Goal: Task Accomplishment & Management: Use online tool/utility

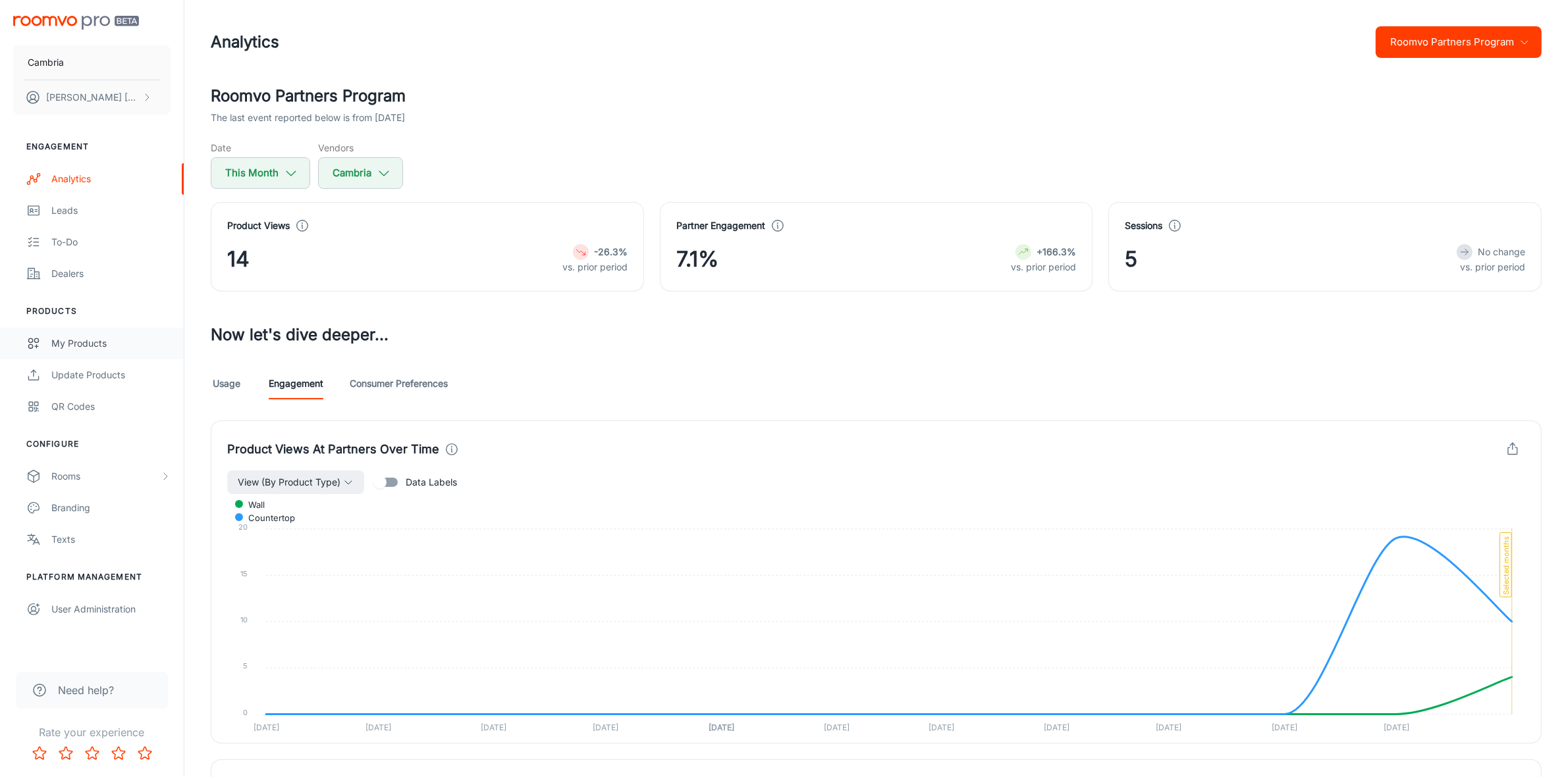
click at [87, 342] on div "My Products" at bounding box center [111, 344] width 119 height 15
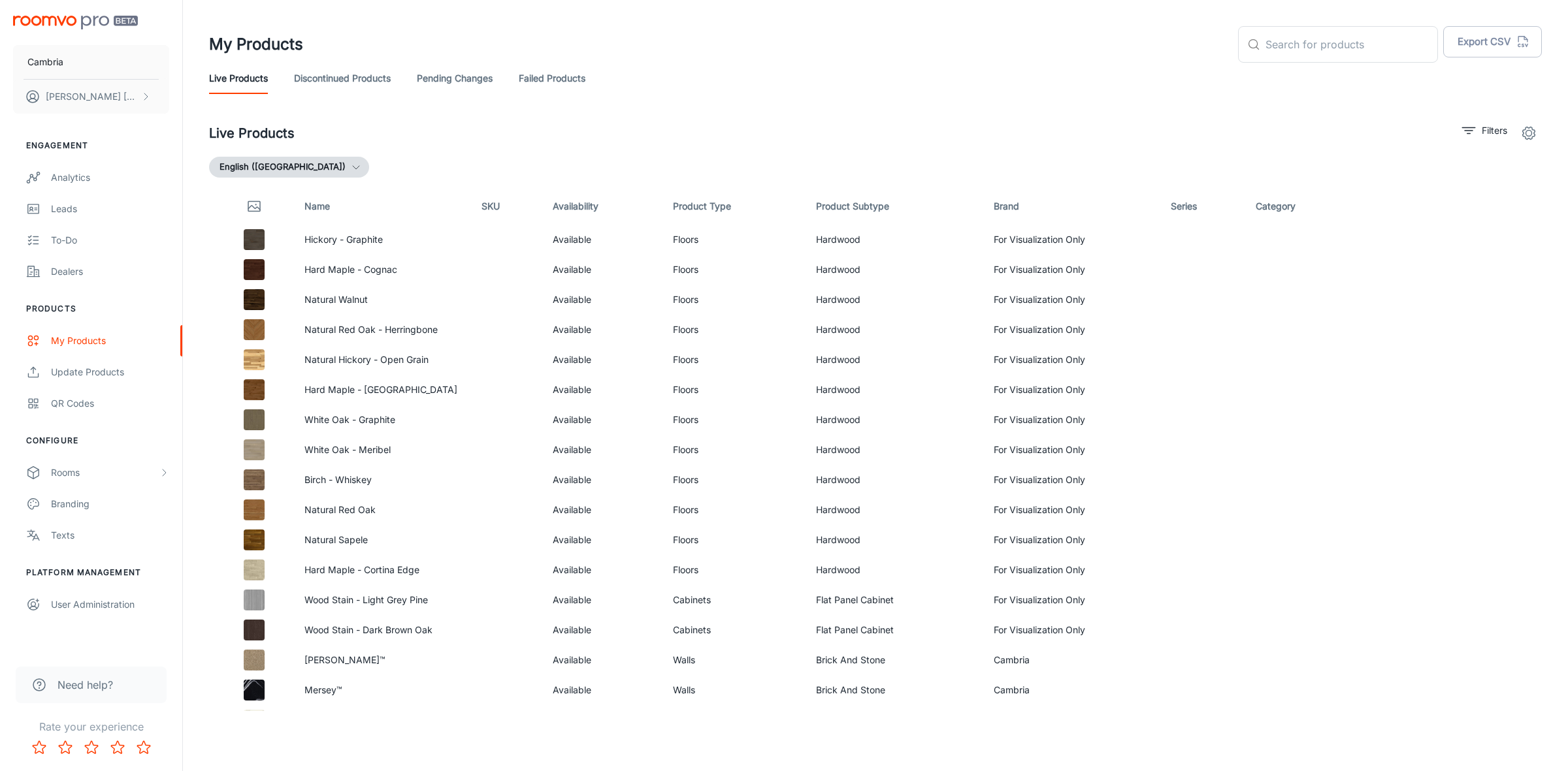
click at [859, 206] on th "Product Subtype" at bounding box center [893, 206] width 177 height 37
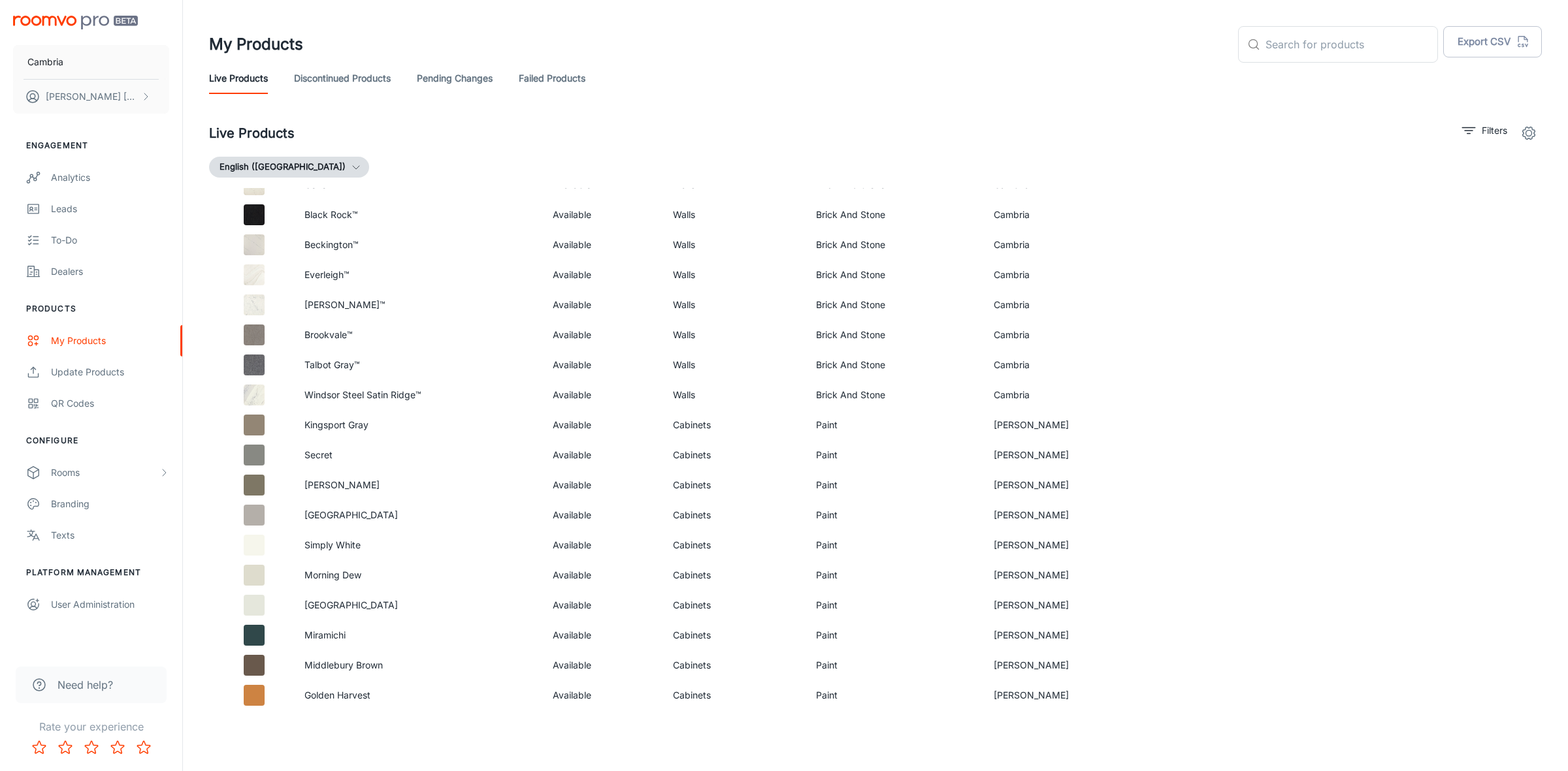
scroll to position [374, 0]
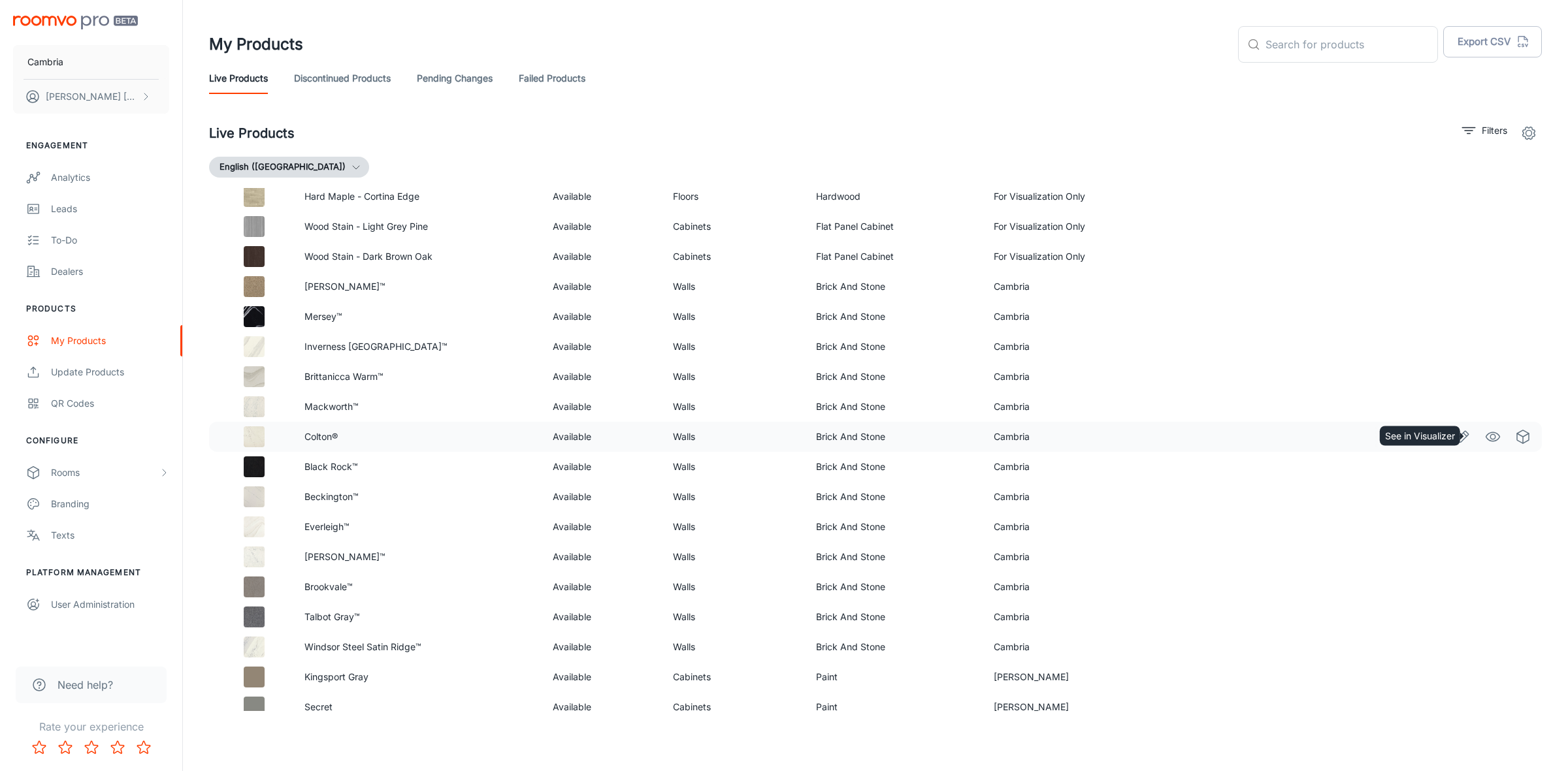
click at [1485, 436] on icon "See in Visualizer" at bounding box center [1493, 437] width 16 height 16
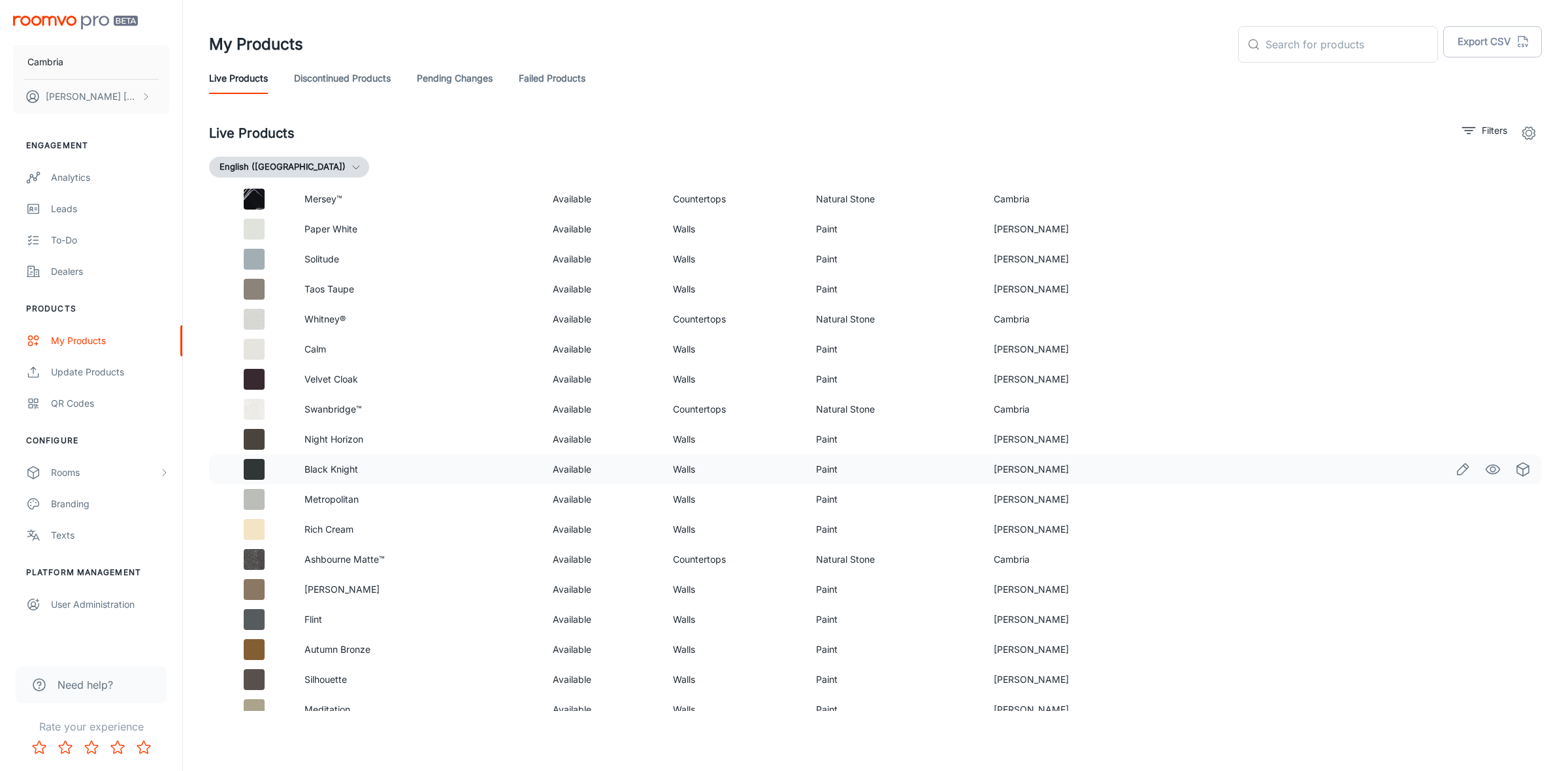
scroll to position [2088, 0]
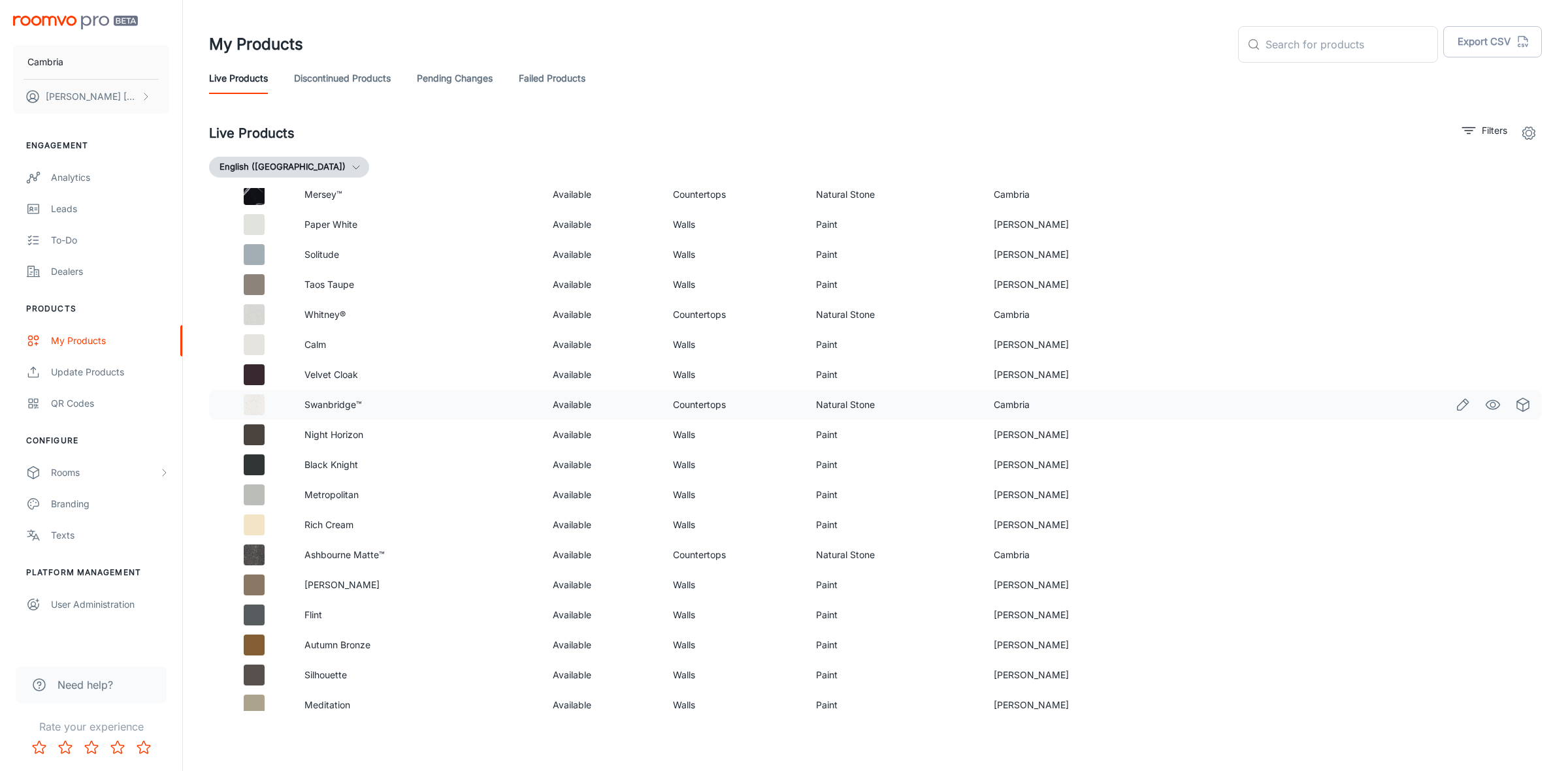
click at [699, 404] on td "Countertops" at bounding box center [734, 405] width 143 height 30
click at [1485, 402] on icon "See in Visualizer" at bounding box center [1493, 405] width 16 height 16
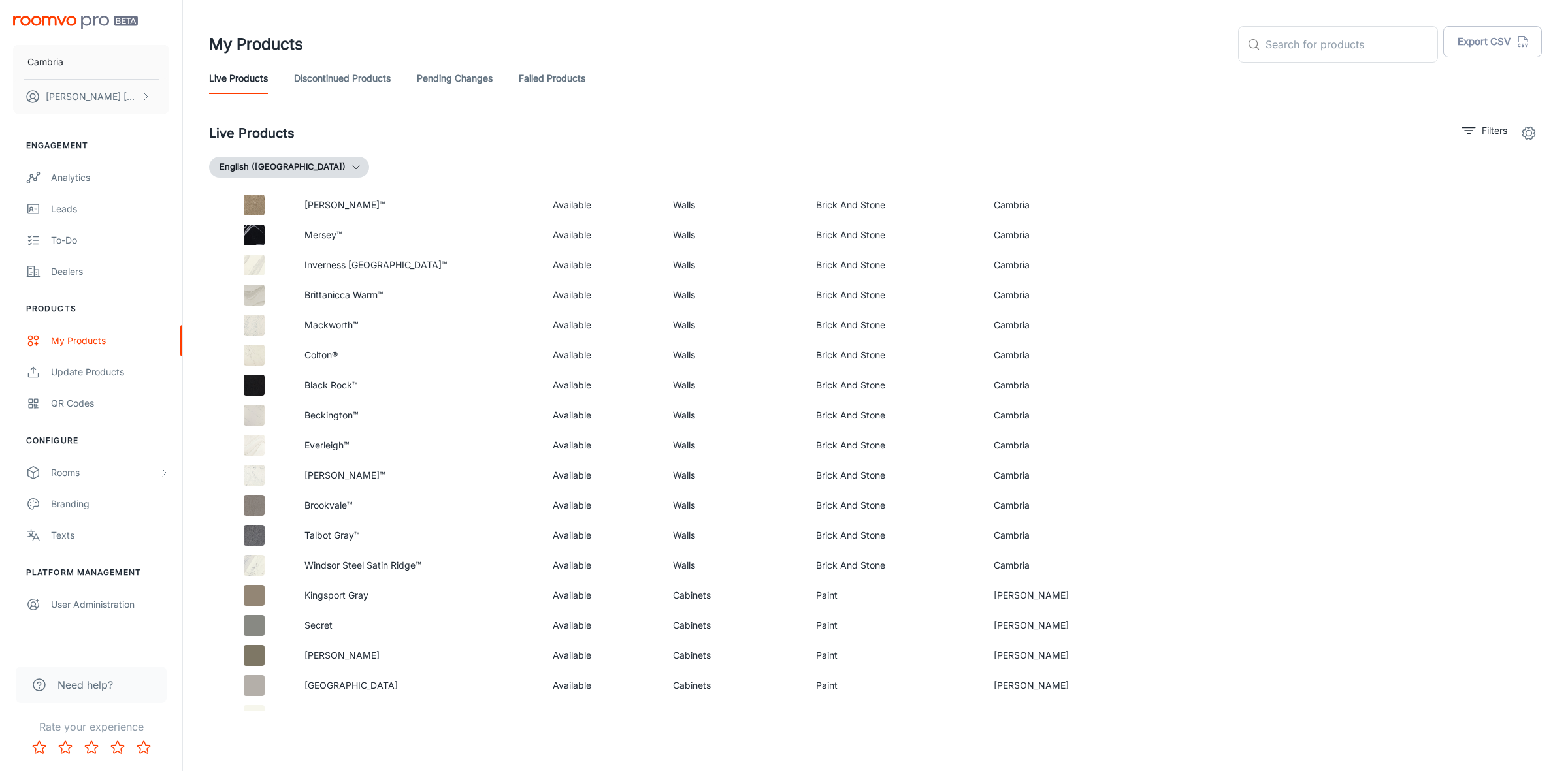
scroll to position [292, 0]
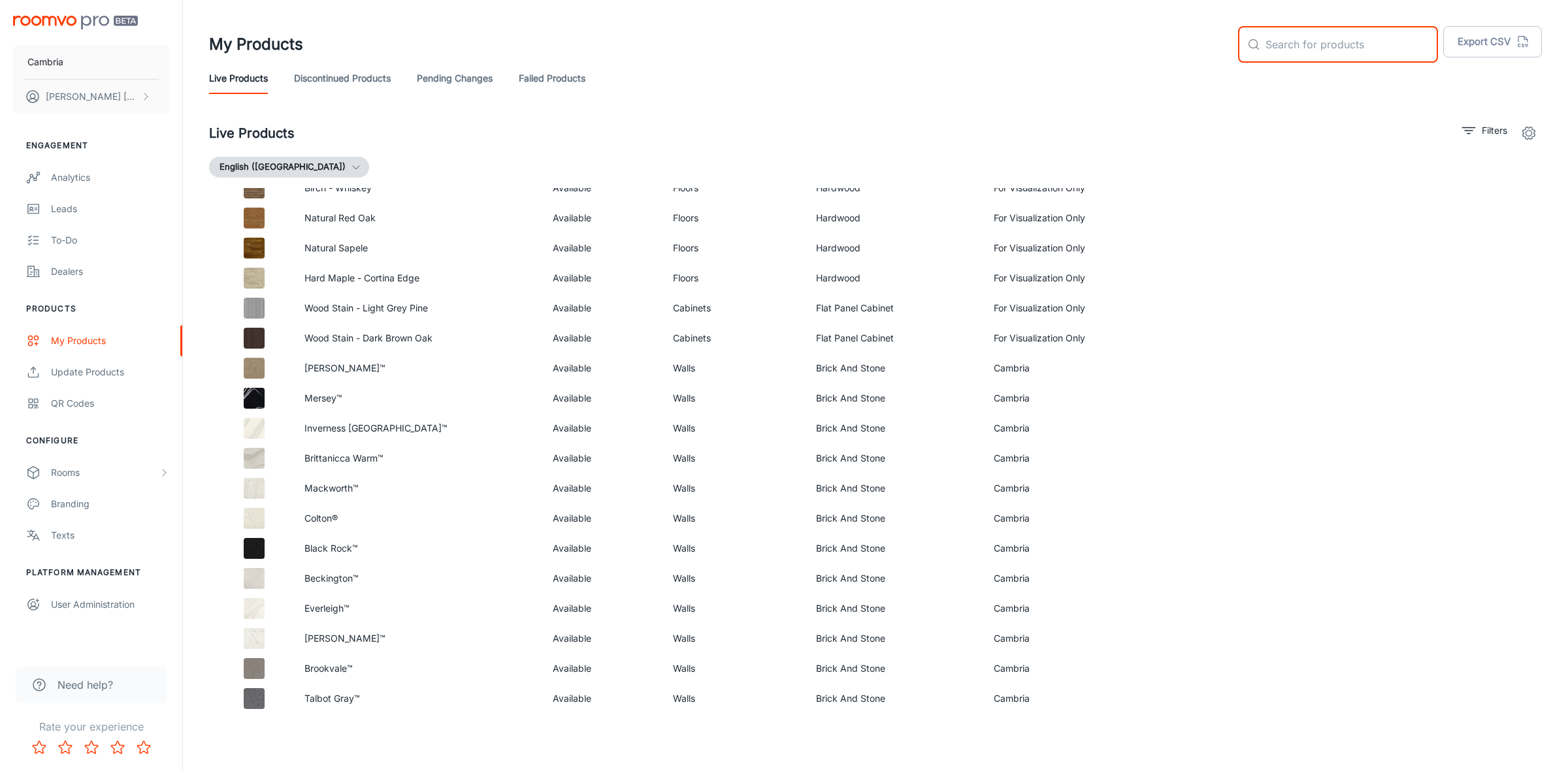
click at [1305, 43] on input "text" at bounding box center [1352, 44] width 172 height 37
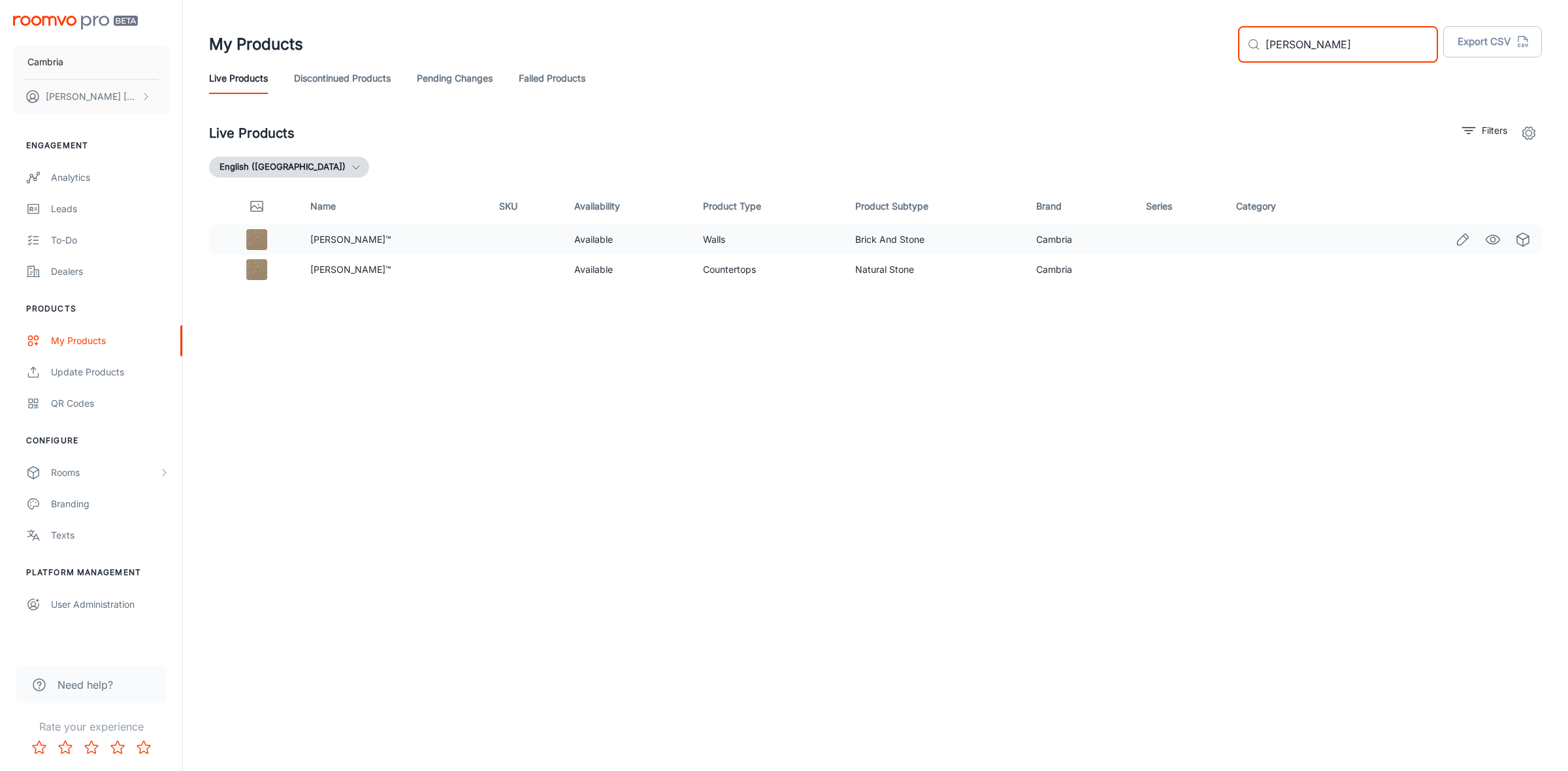
click at [698, 240] on td "Walls" at bounding box center [768, 239] width 152 height 30
click at [1490, 239] on circle "See in Visualizer" at bounding box center [1492, 239] width 5 height 5
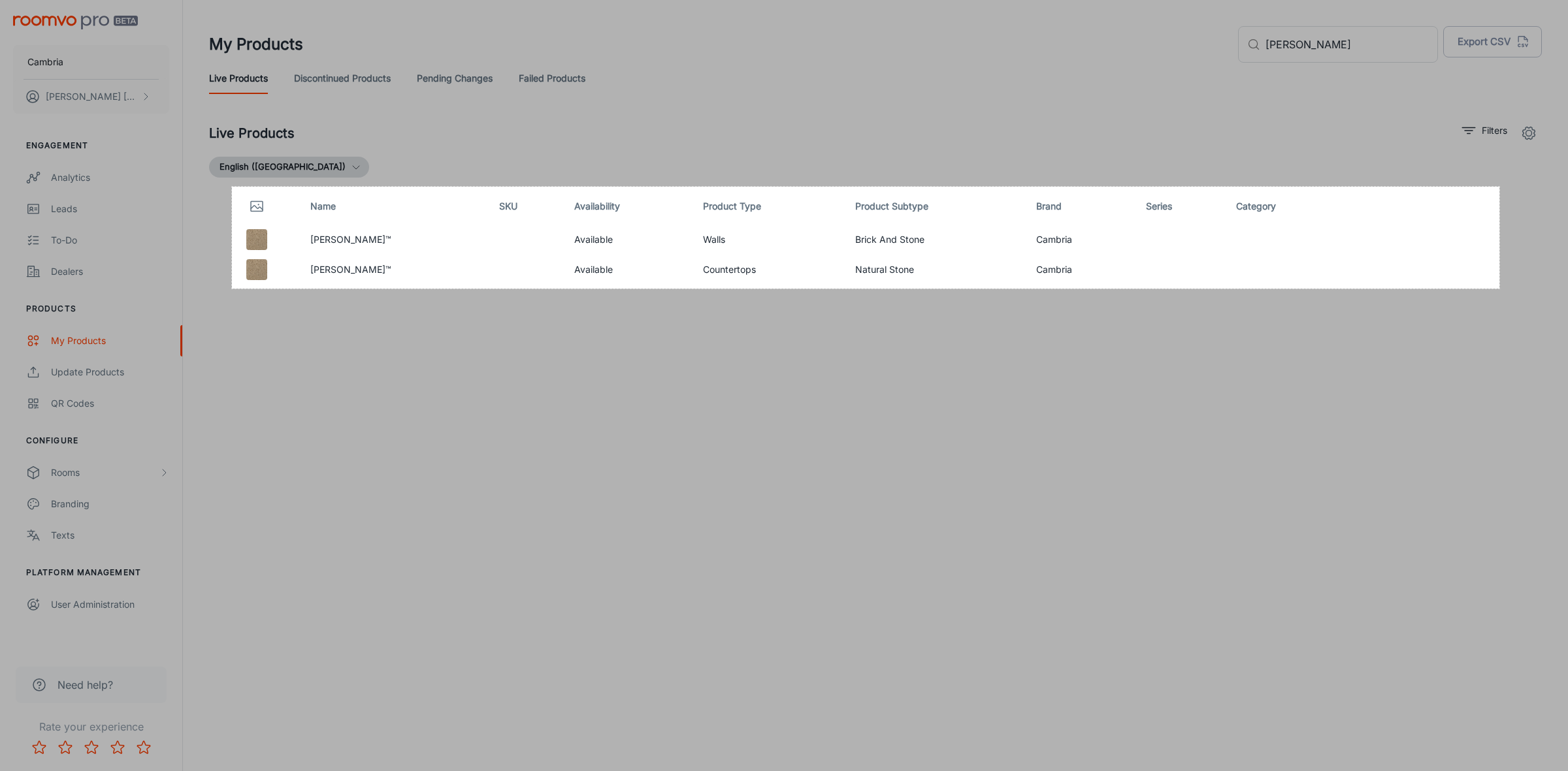
drag, startPoint x: 232, startPoint y: 187, endPoint x: 1499, endPoint y: 288, distance: 1271.0
click at [1499, 288] on div "1940 X 156" at bounding box center [784, 385] width 1568 height 771
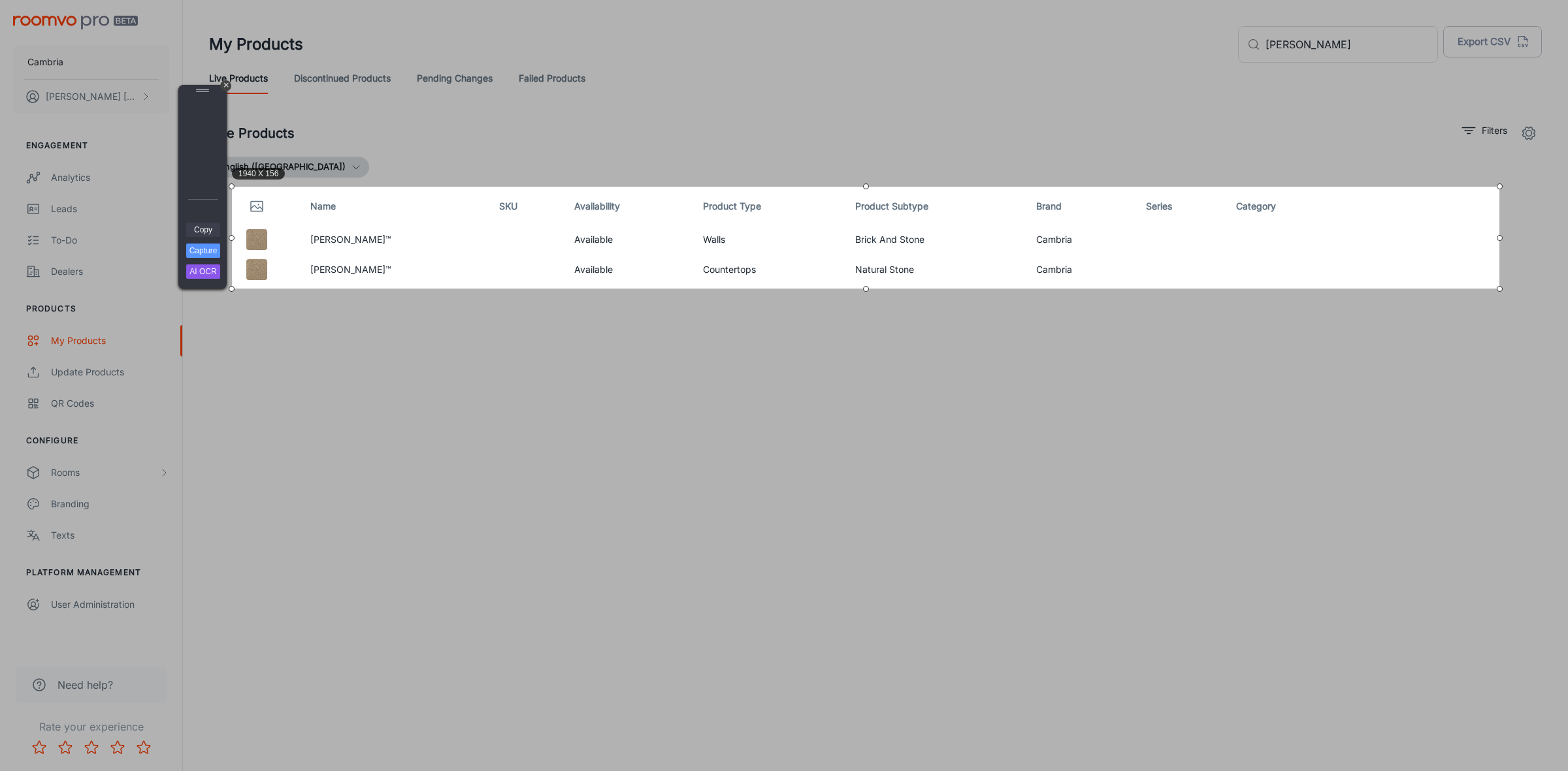
click at [196, 229] on link "Copy" at bounding box center [203, 230] width 34 height 14
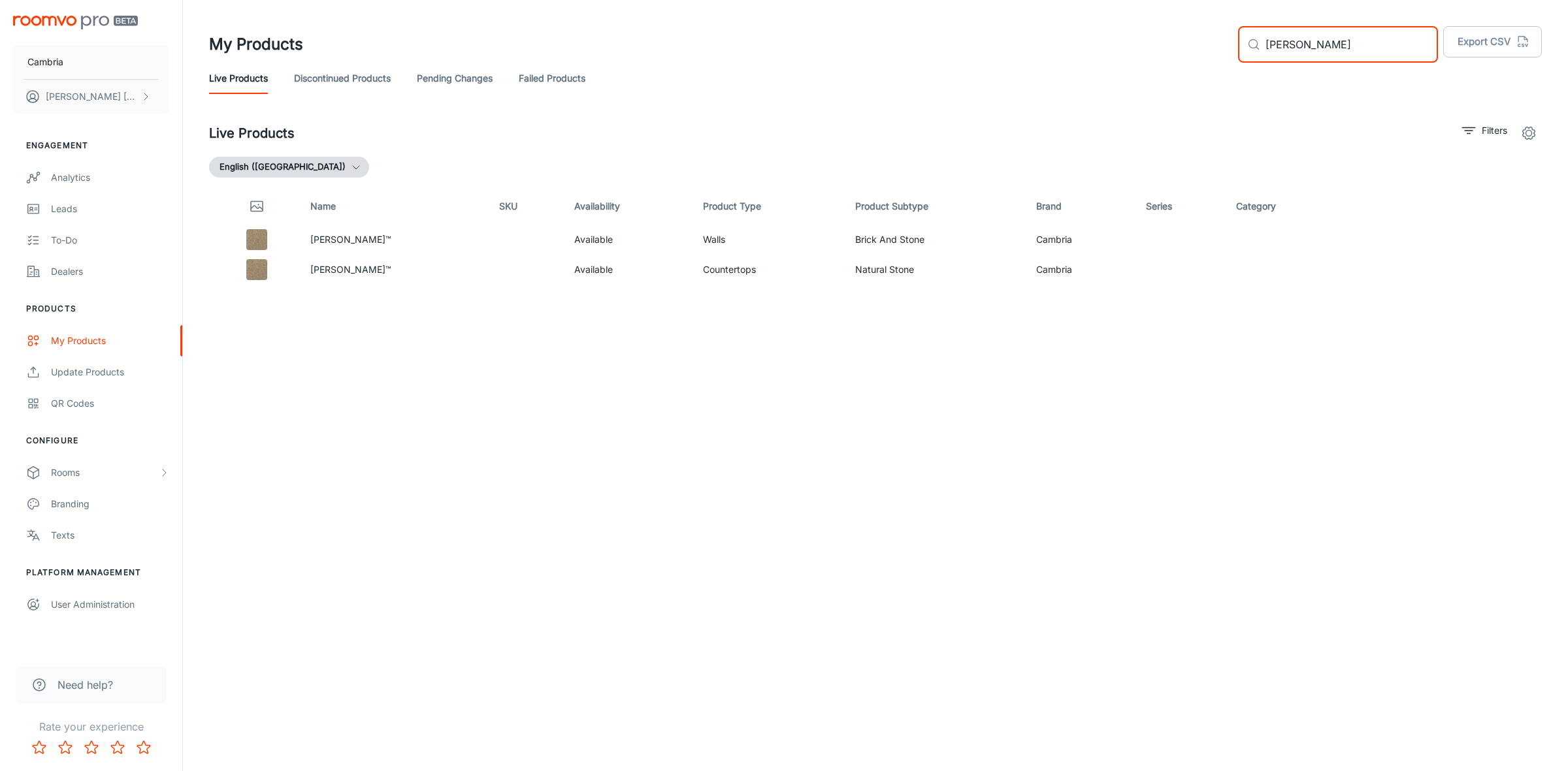
drag, startPoint x: 1335, startPoint y: 43, endPoint x: 1292, endPoint y: 43, distance: 43.0
click at [1292, 43] on input "[PERSON_NAME]" at bounding box center [1352, 44] width 172 height 37
type input "l"
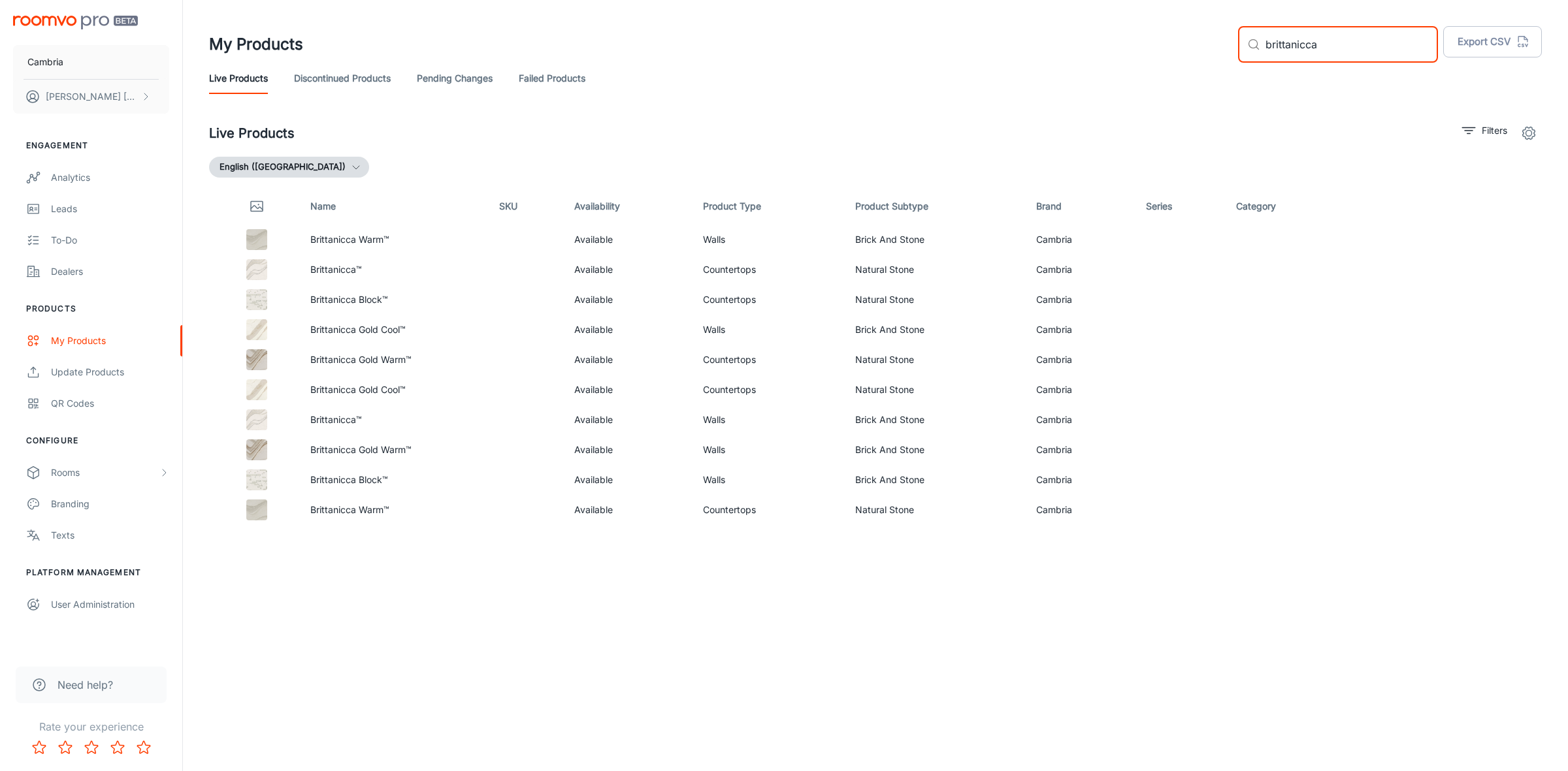
type input "brittanicca"
click at [80, 174] on div "Analytics" at bounding box center [110, 177] width 118 height 14
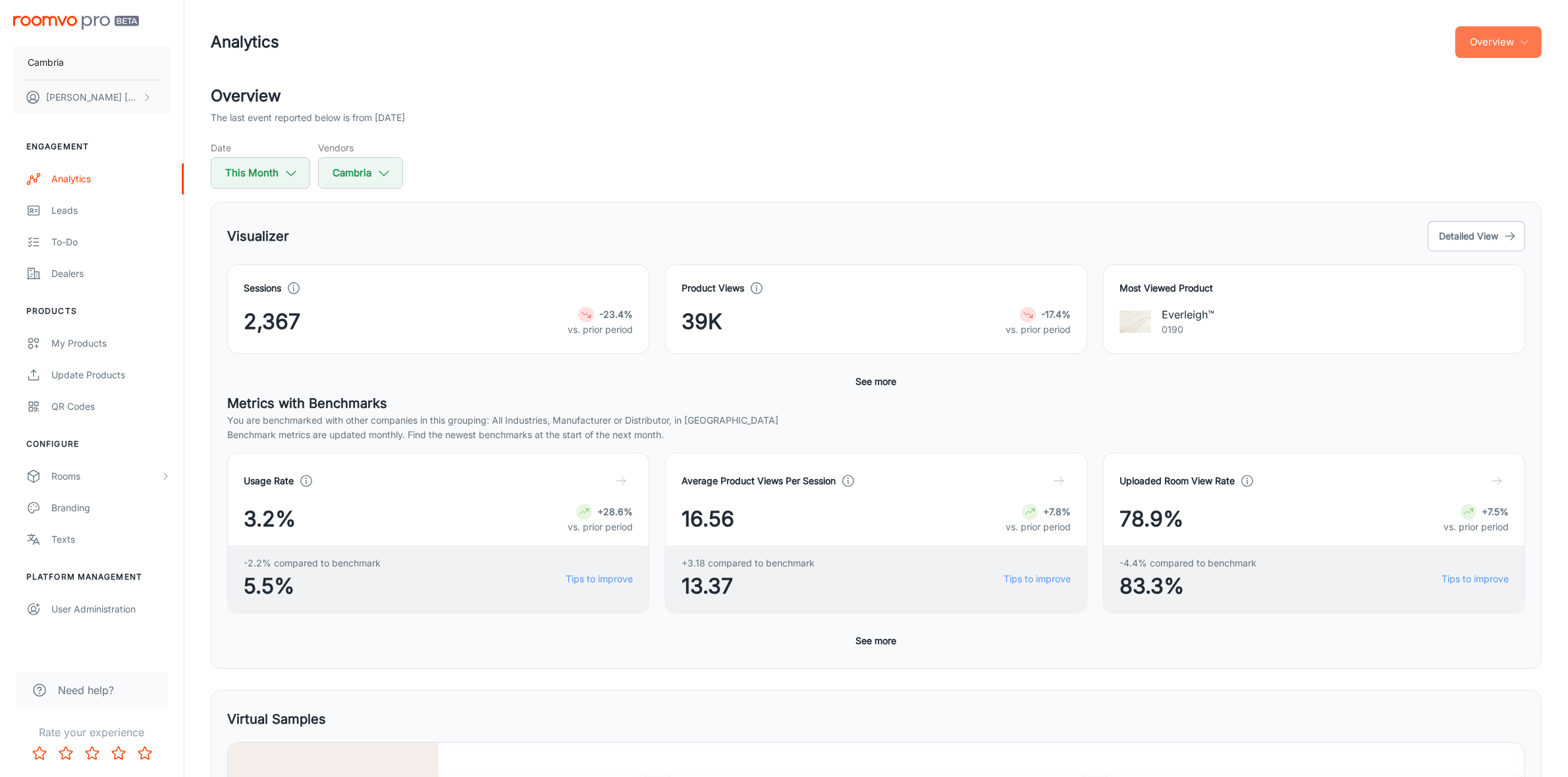
click at [1515, 43] on button "Overview" at bounding box center [1498, 41] width 87 height 31
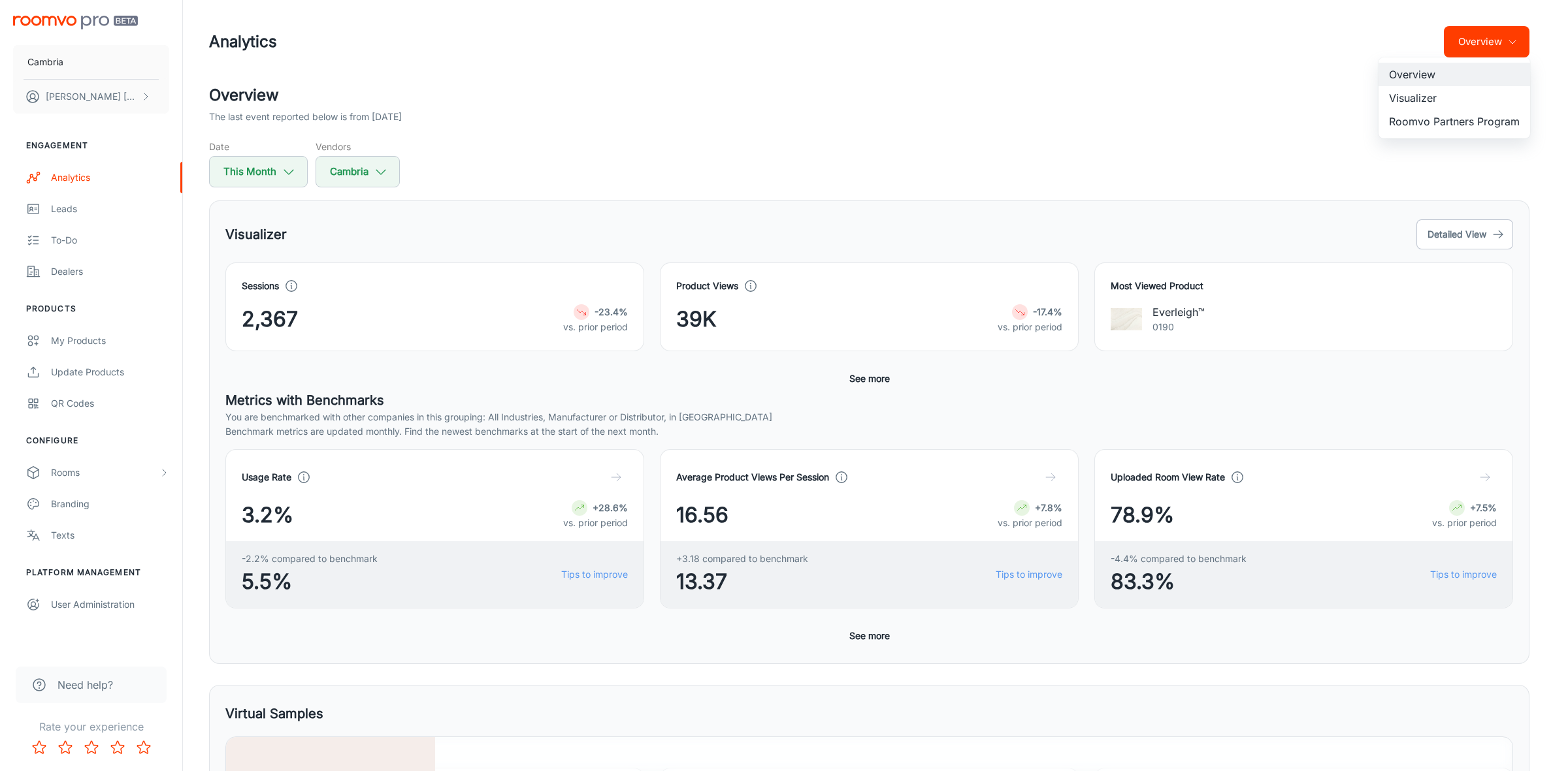
click at [1413, 96] on li "Visualizer" at bounding box center [1454, 98] width 152 height 24
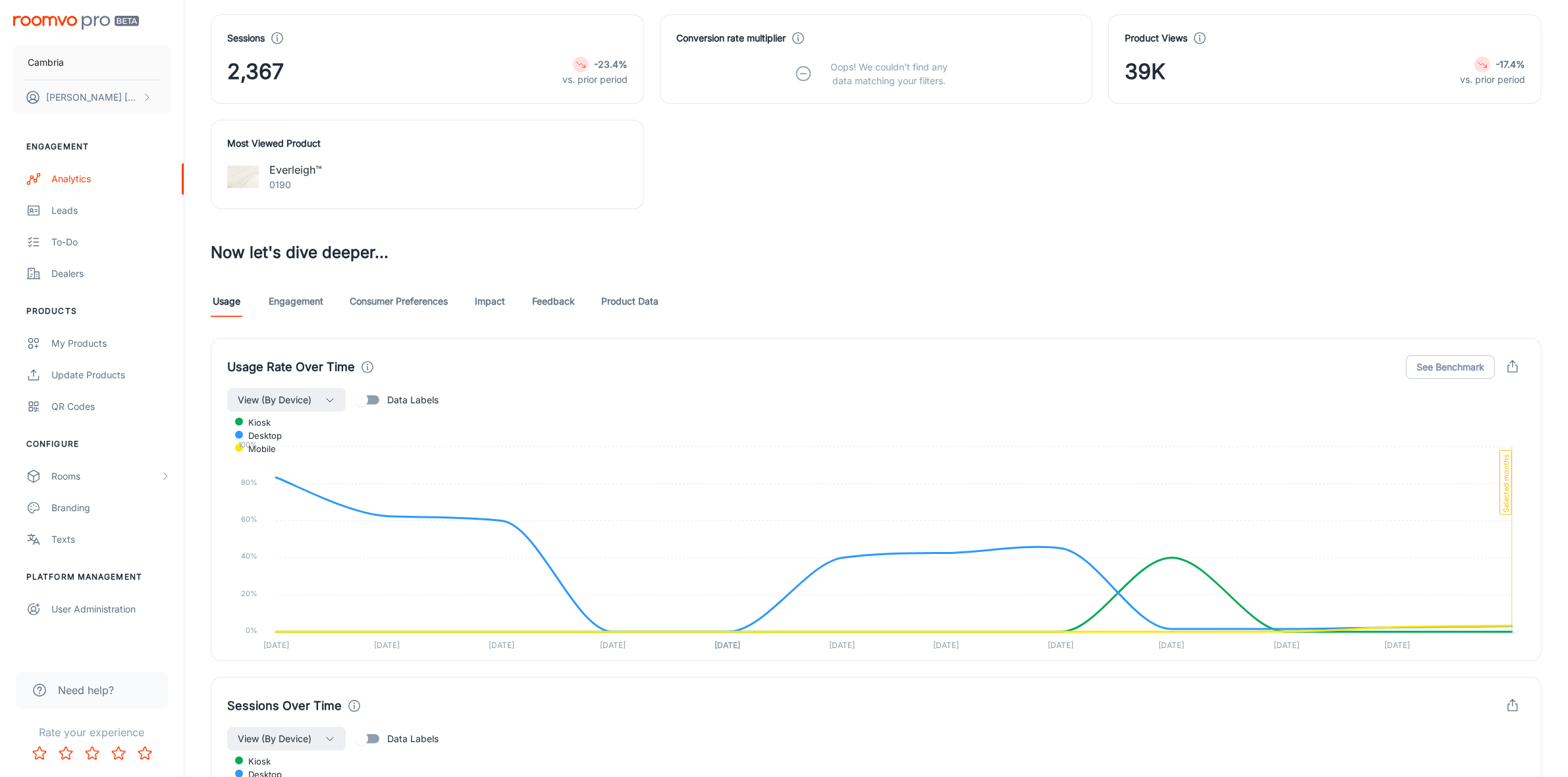
scroll to position [658, 0]
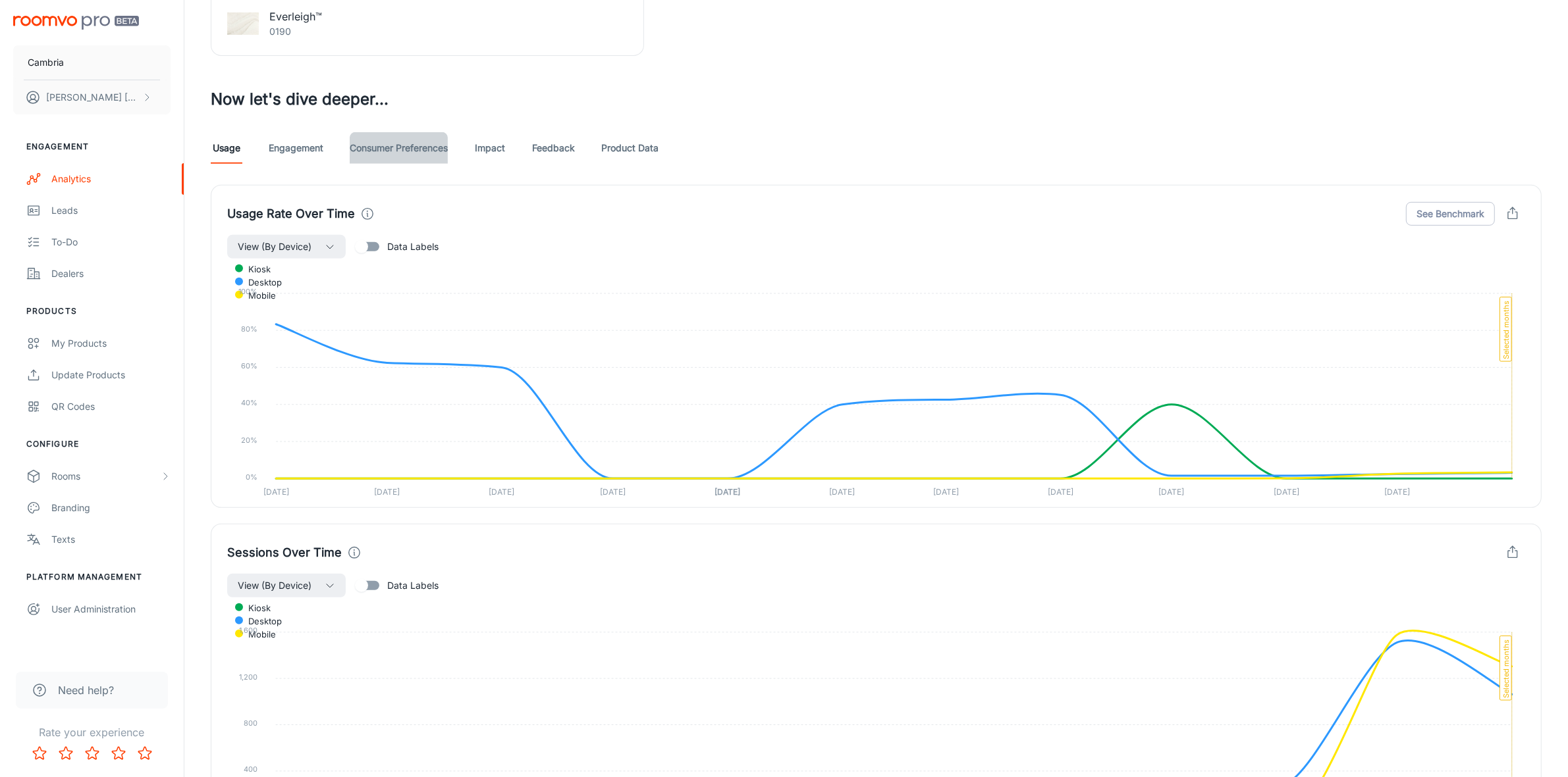
click at [435, 142] on link "Consumer Preferences" at bounding box center [399, 148] width 98 height 31
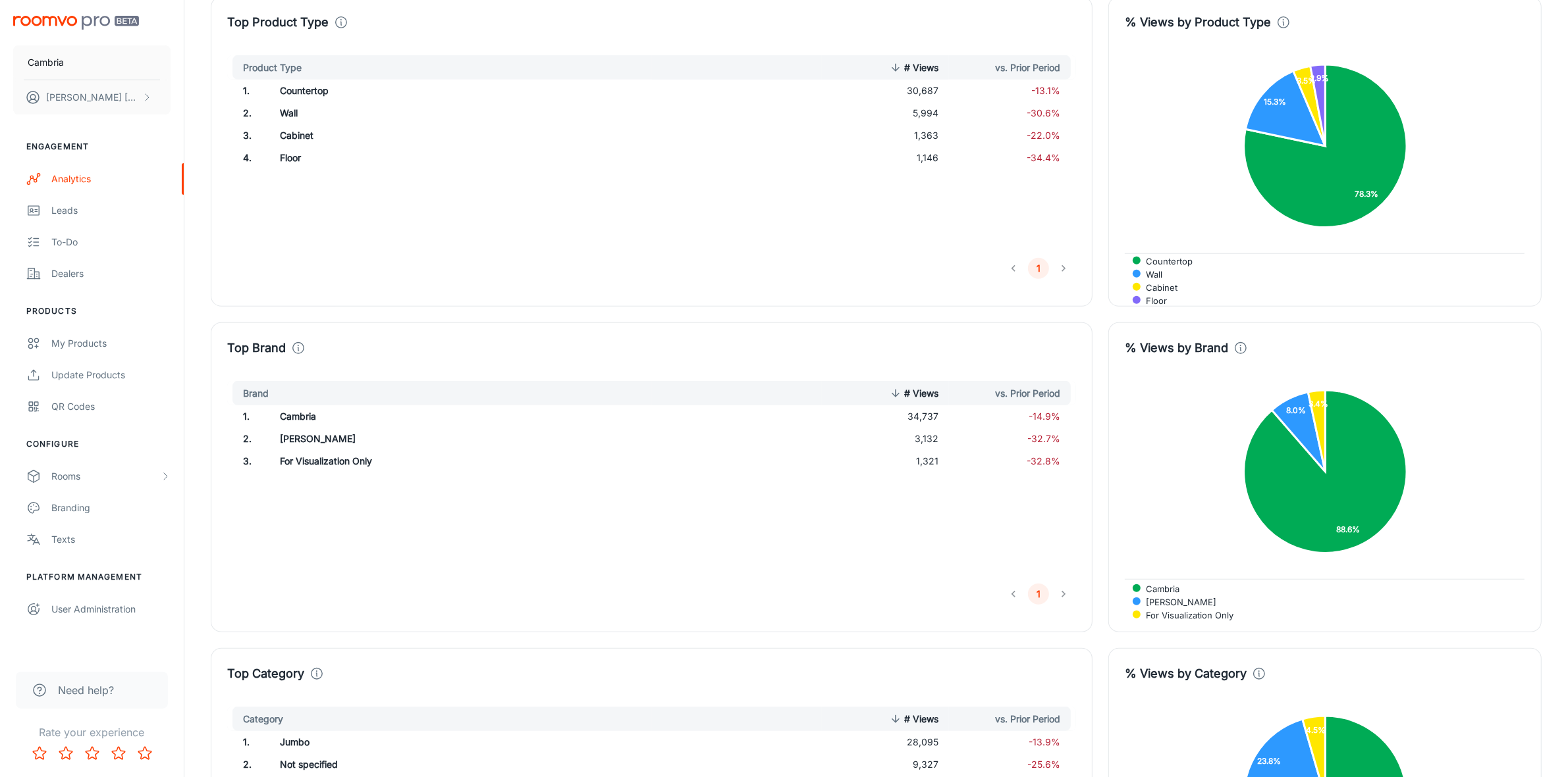
scroll to position [534, 0]
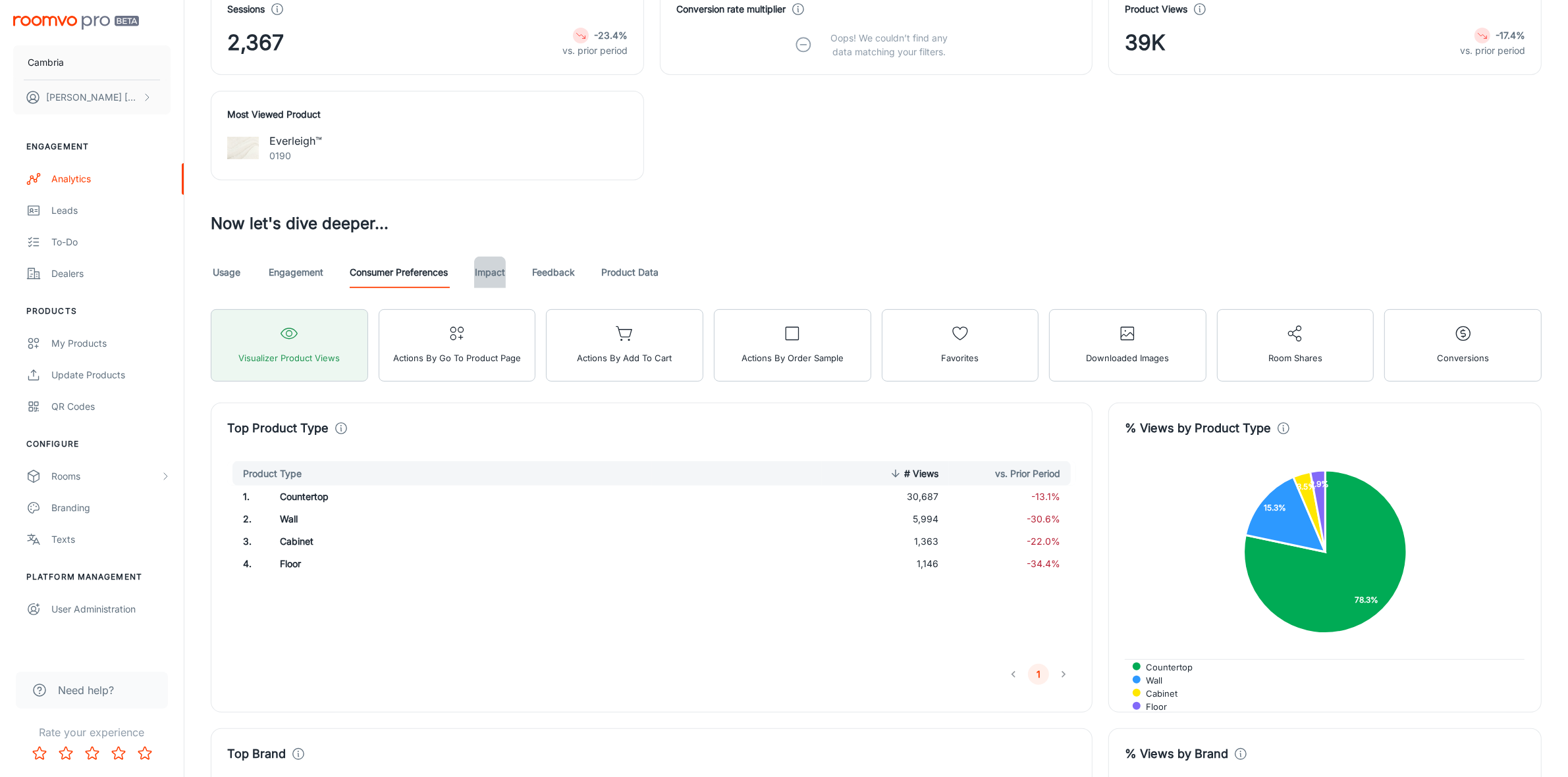
click at [476, 267] on link "Impact" at bounding box center [489, 272] width 31 height 31
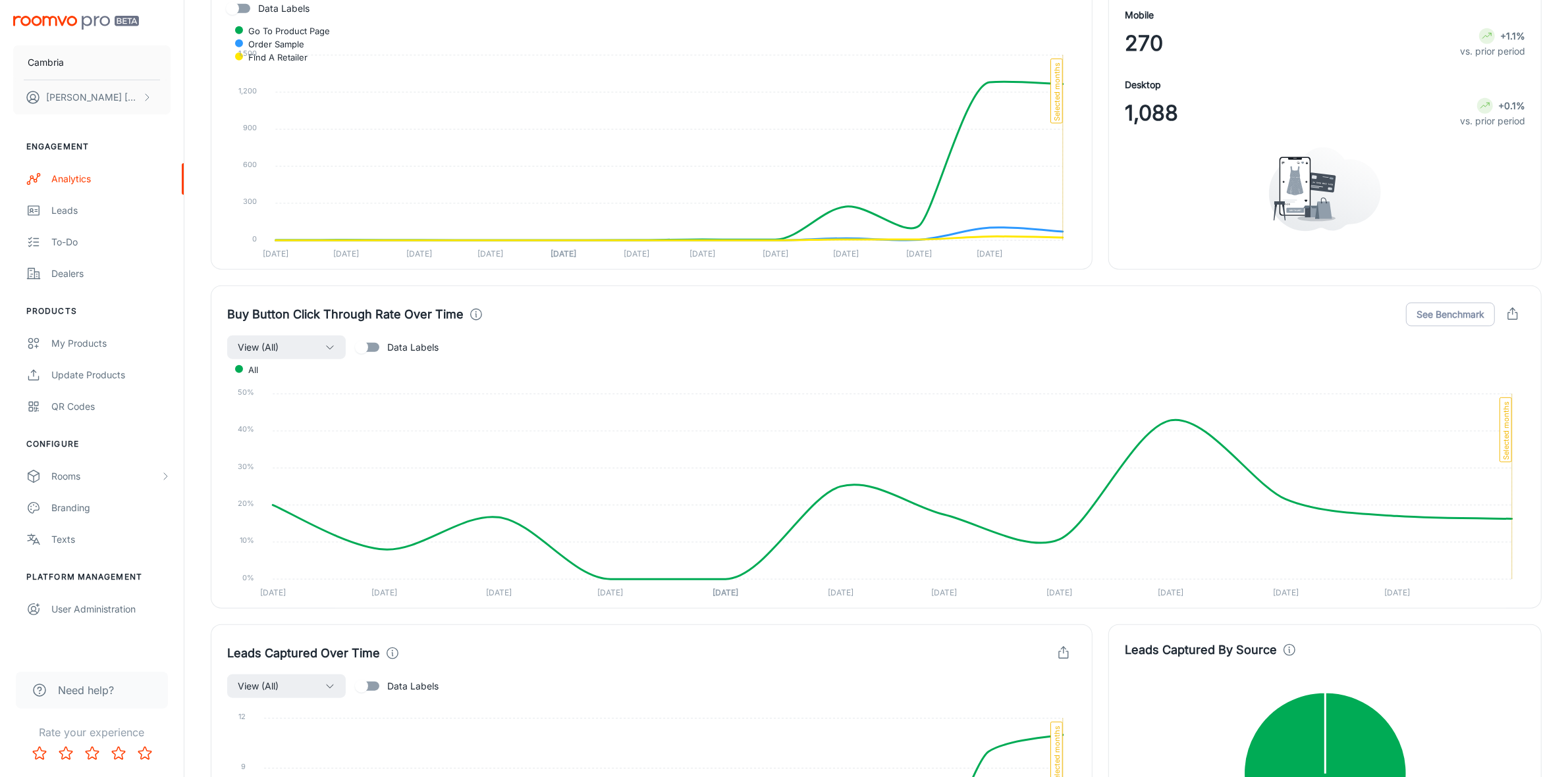
scroll to position [1728, 0]
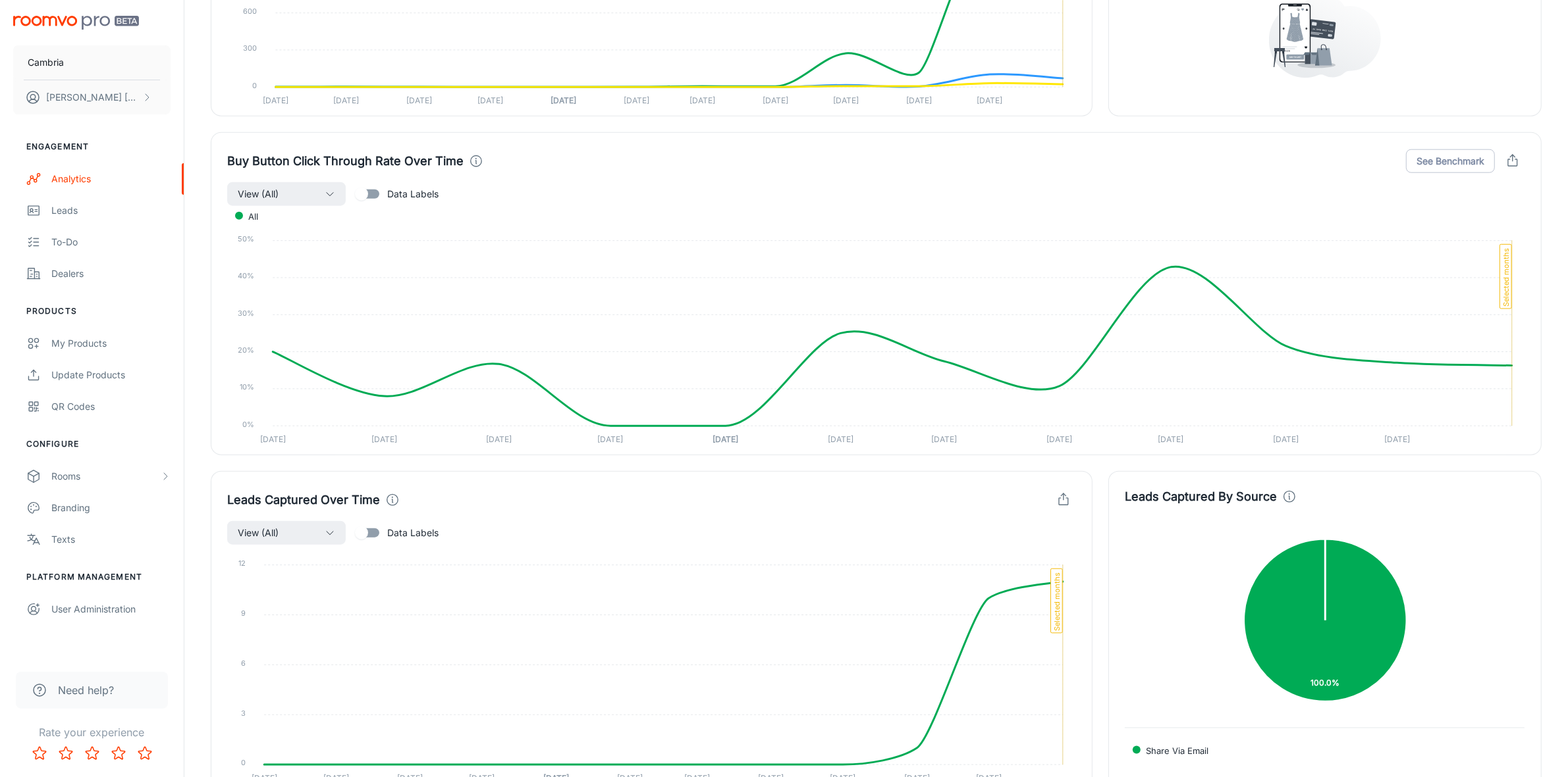
click at [407, 192] on span "Data Labels" at bounding box center [412, 194] width 52 height 15
click at [399, 192] on input "Data Labels" at bounding box center [361, 194] width 75 height 25
checkbox input "true"
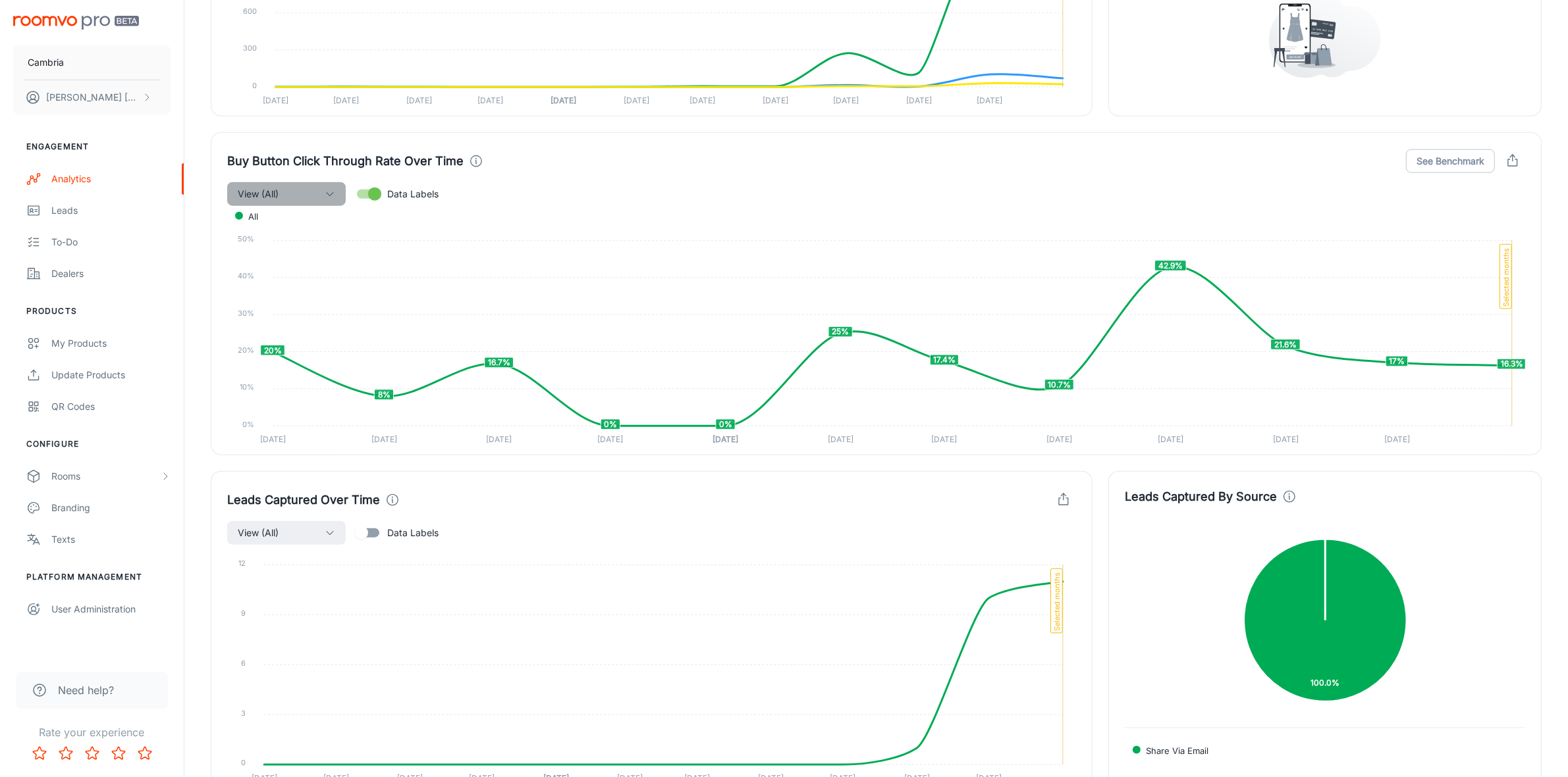
click at [294, 185] on button "View (All)" at bounding box center [286, 194] width 119 height 24
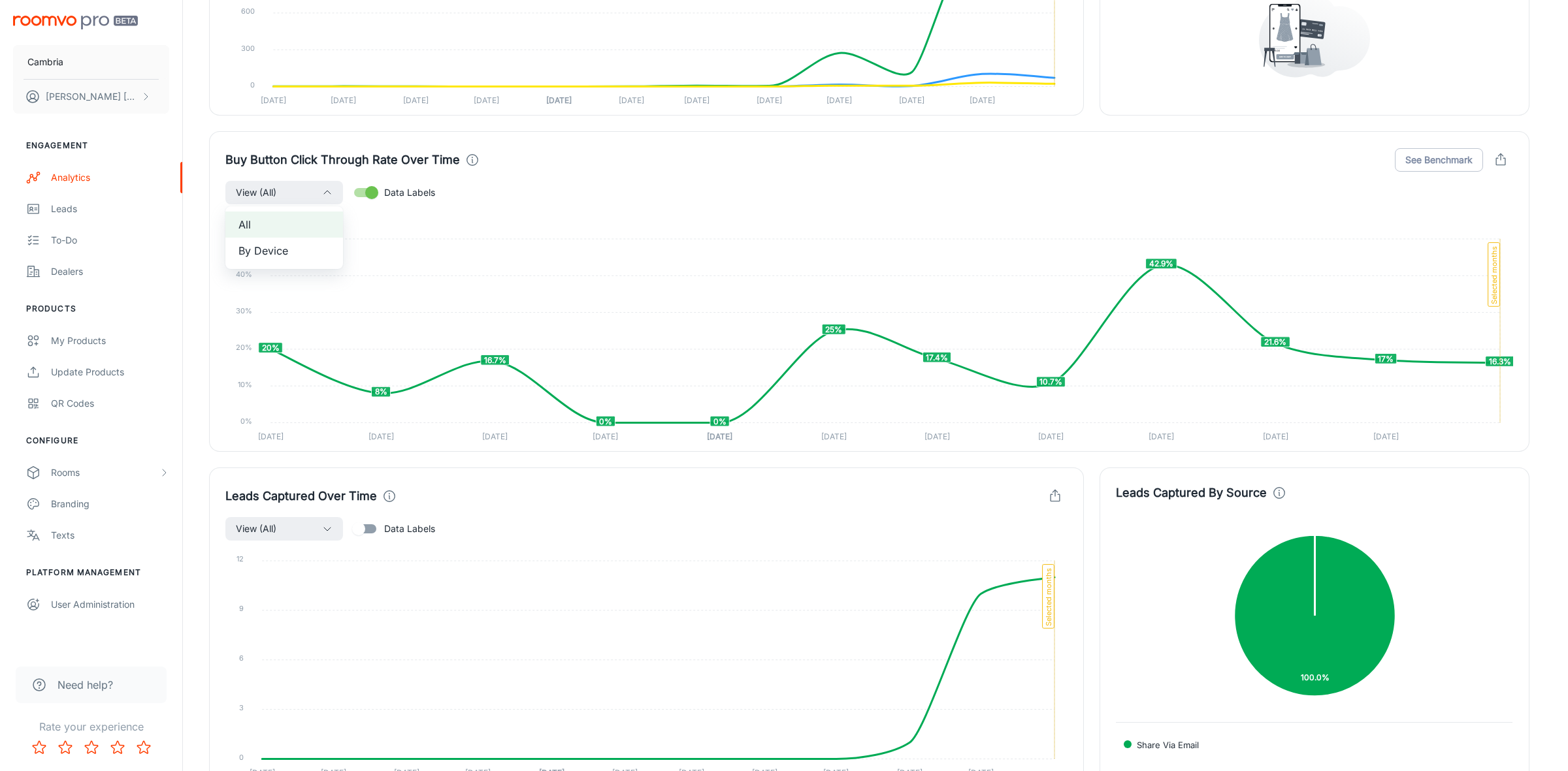
click at [540, 188] on div at bounding box center [784, 385] width 1568 height 771
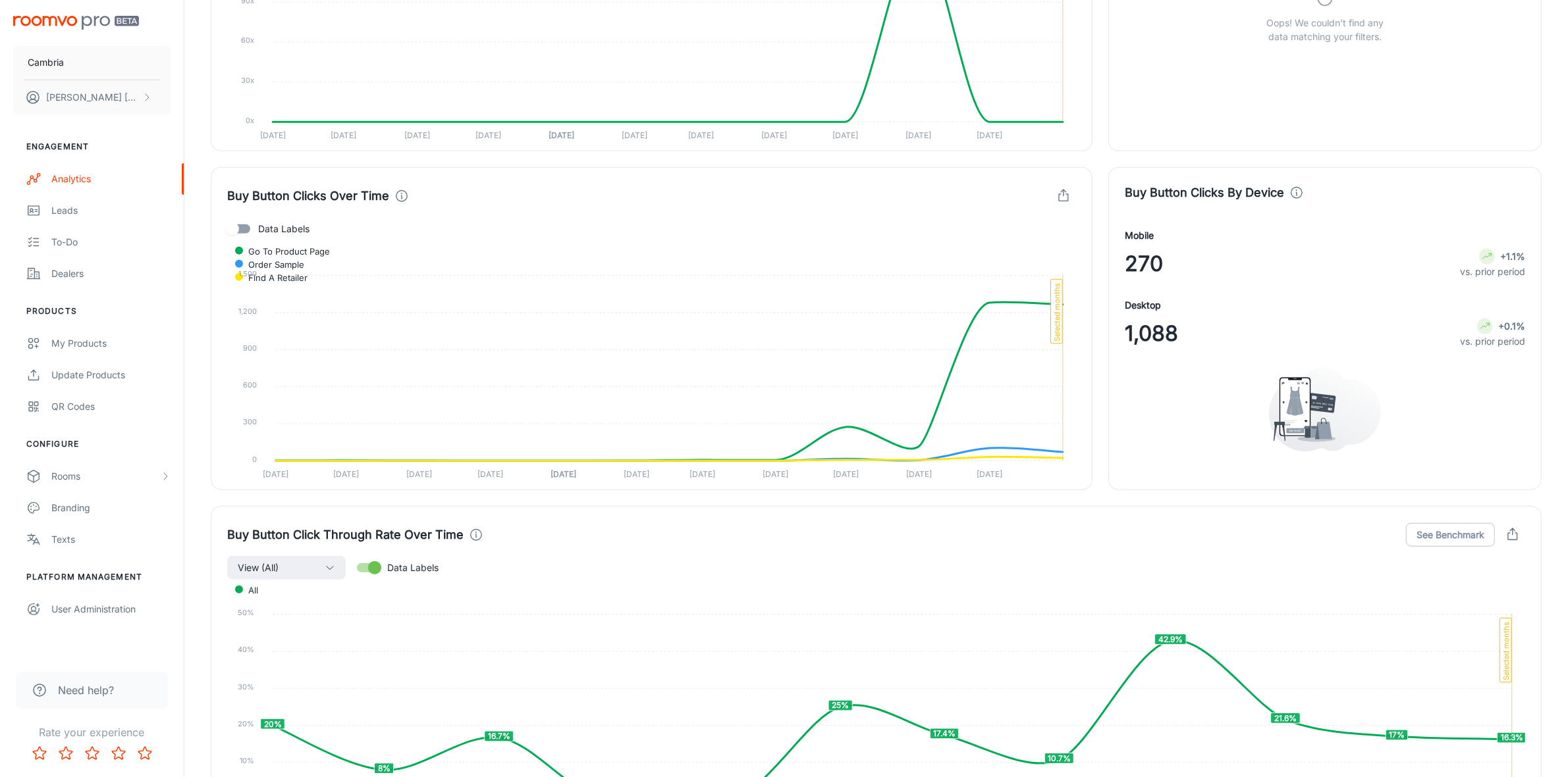
scroll to position [1316, 0]
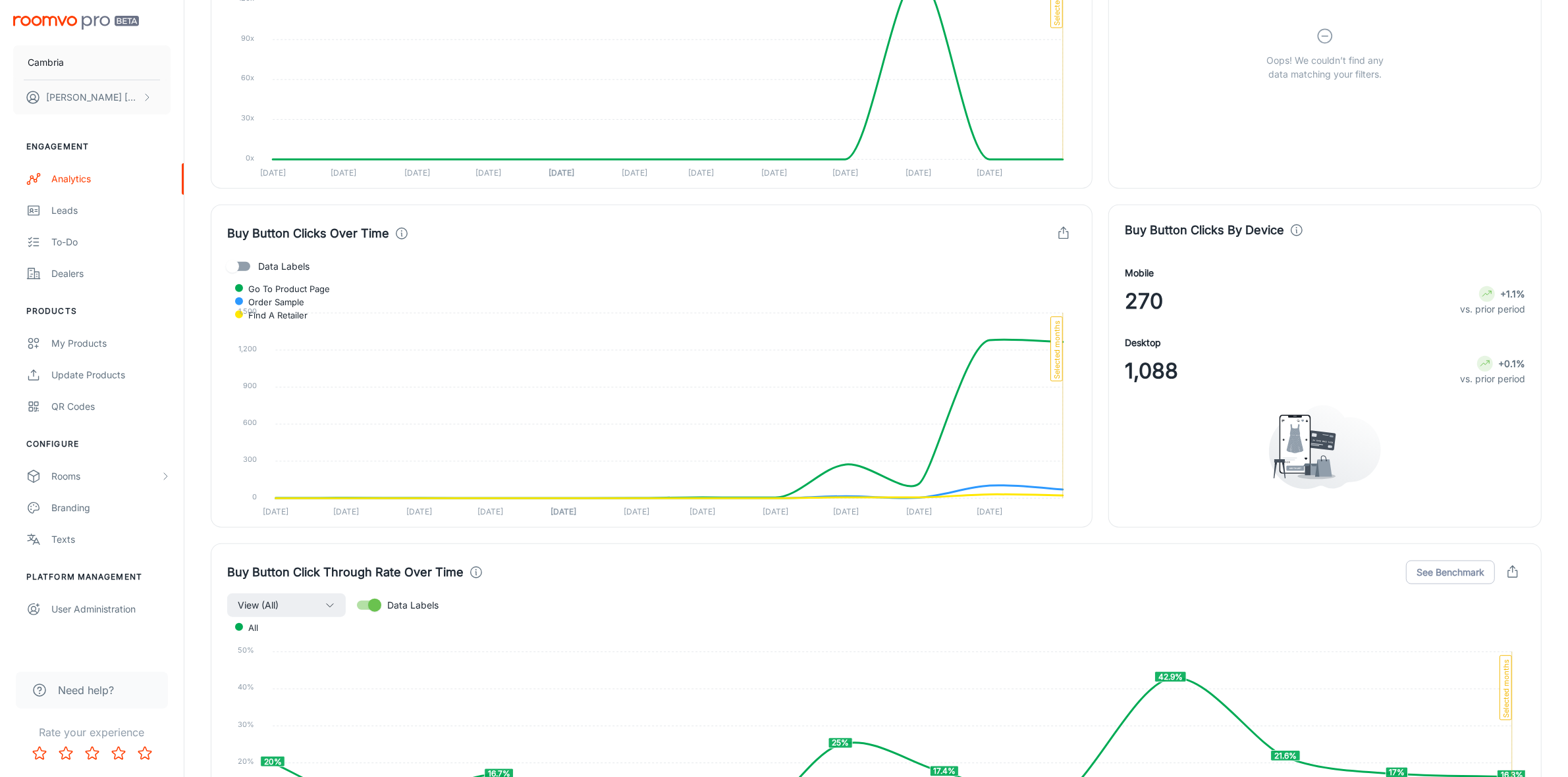
click at [264, 274] on span "Data Labels" at bounding box center [284, 267] width 52 height 15
click at [264, 274] on input "Data Labels" at bounding box center [232, 266] width 75 height 25
checkbox input "true"
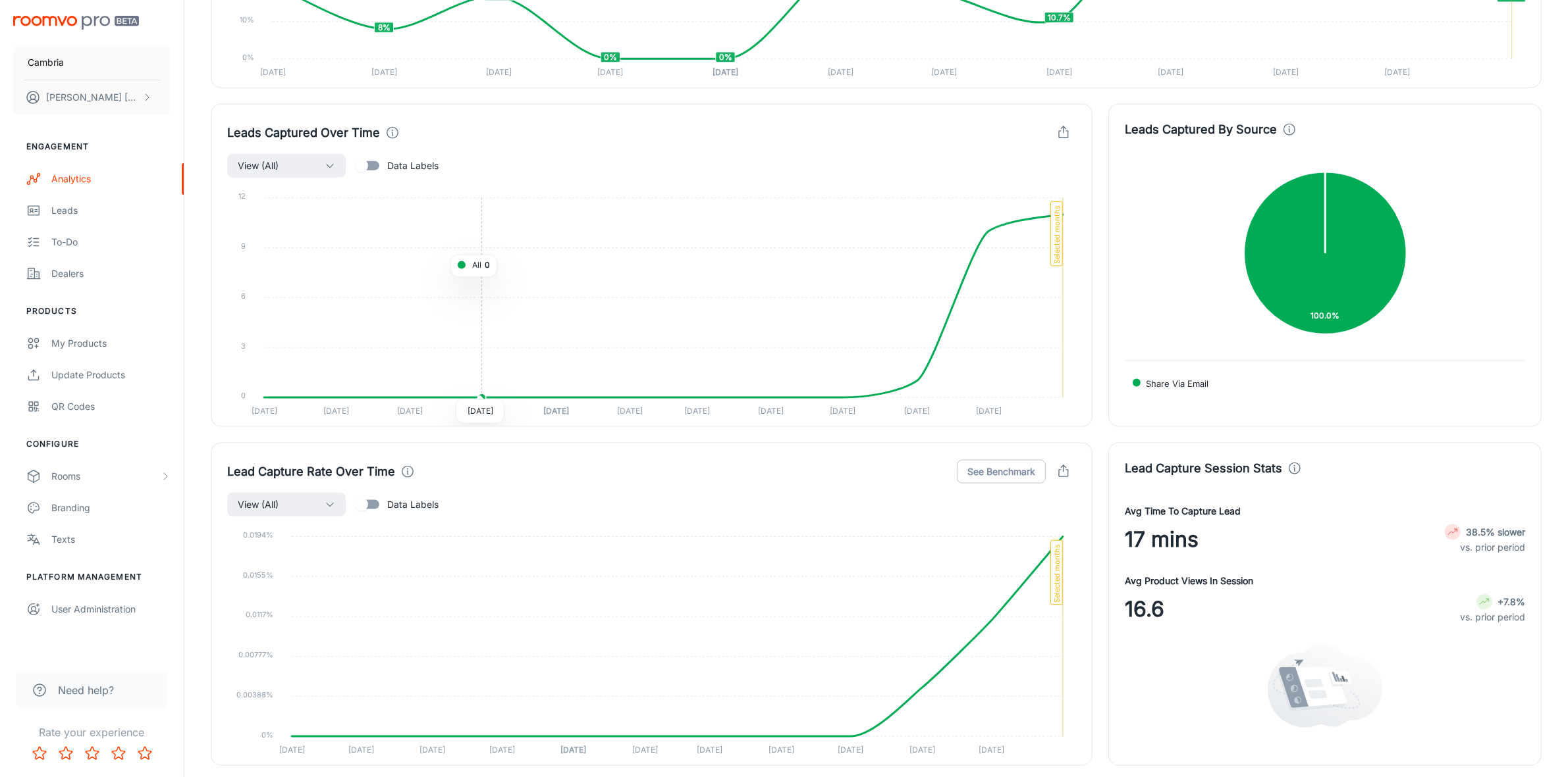
scroll to position [1923, 0]
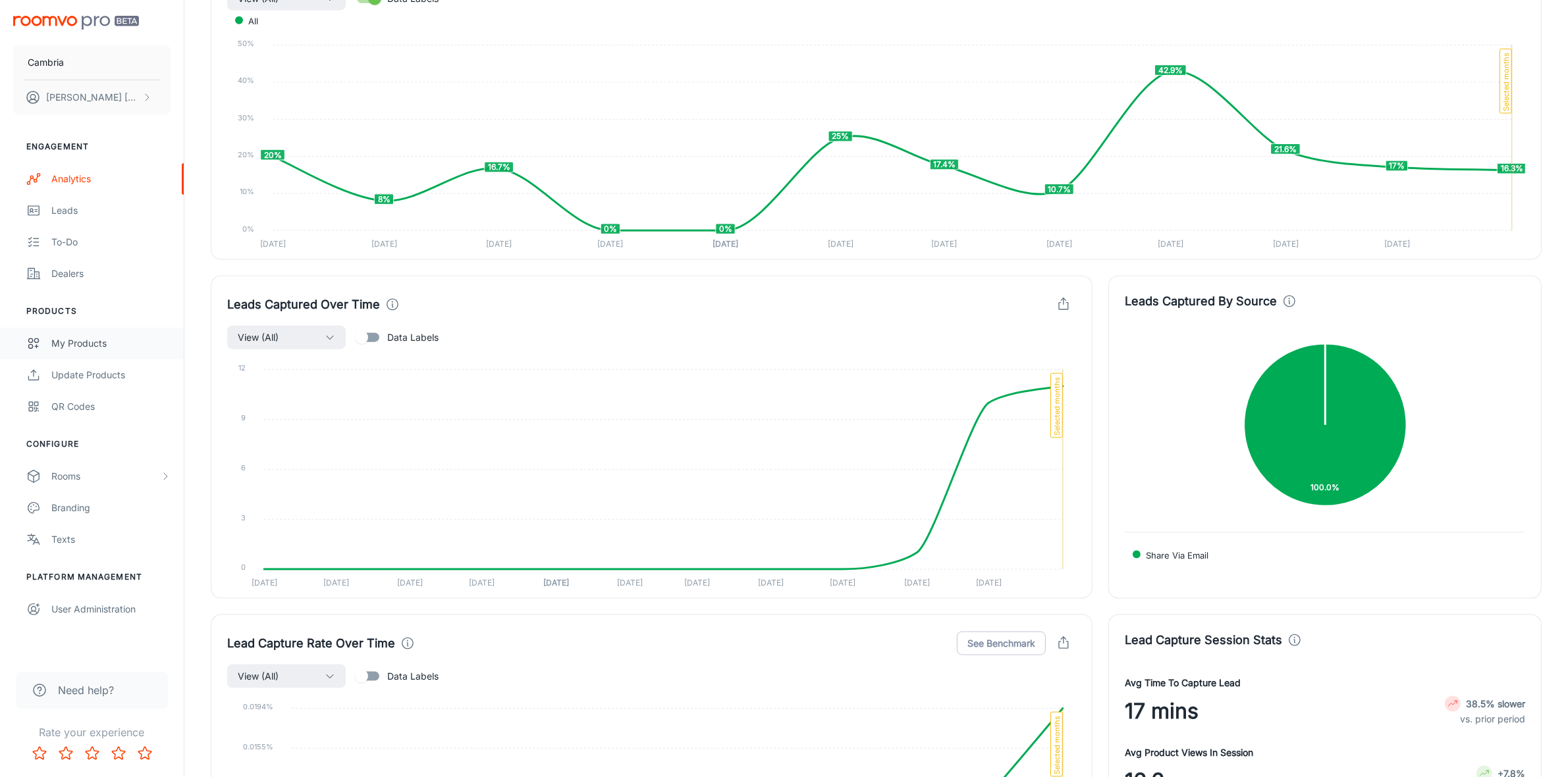
click at [71, 347] on div "My Products" at bounding box center [111, 344] width 119 height 15
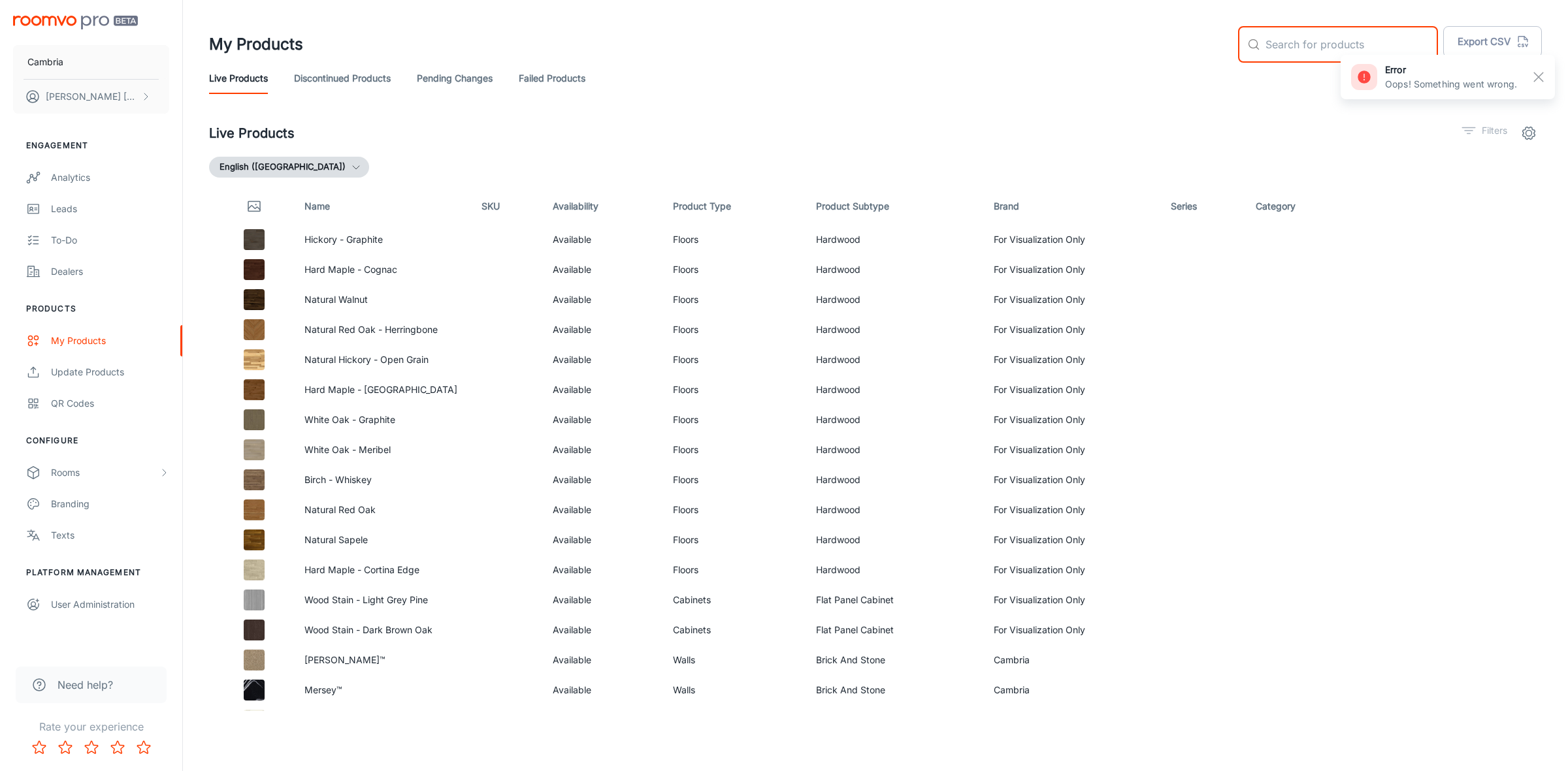
click at [1301, 39] on input "text" at bounding box center [1352, 44] width 172 height 37
type input "l"
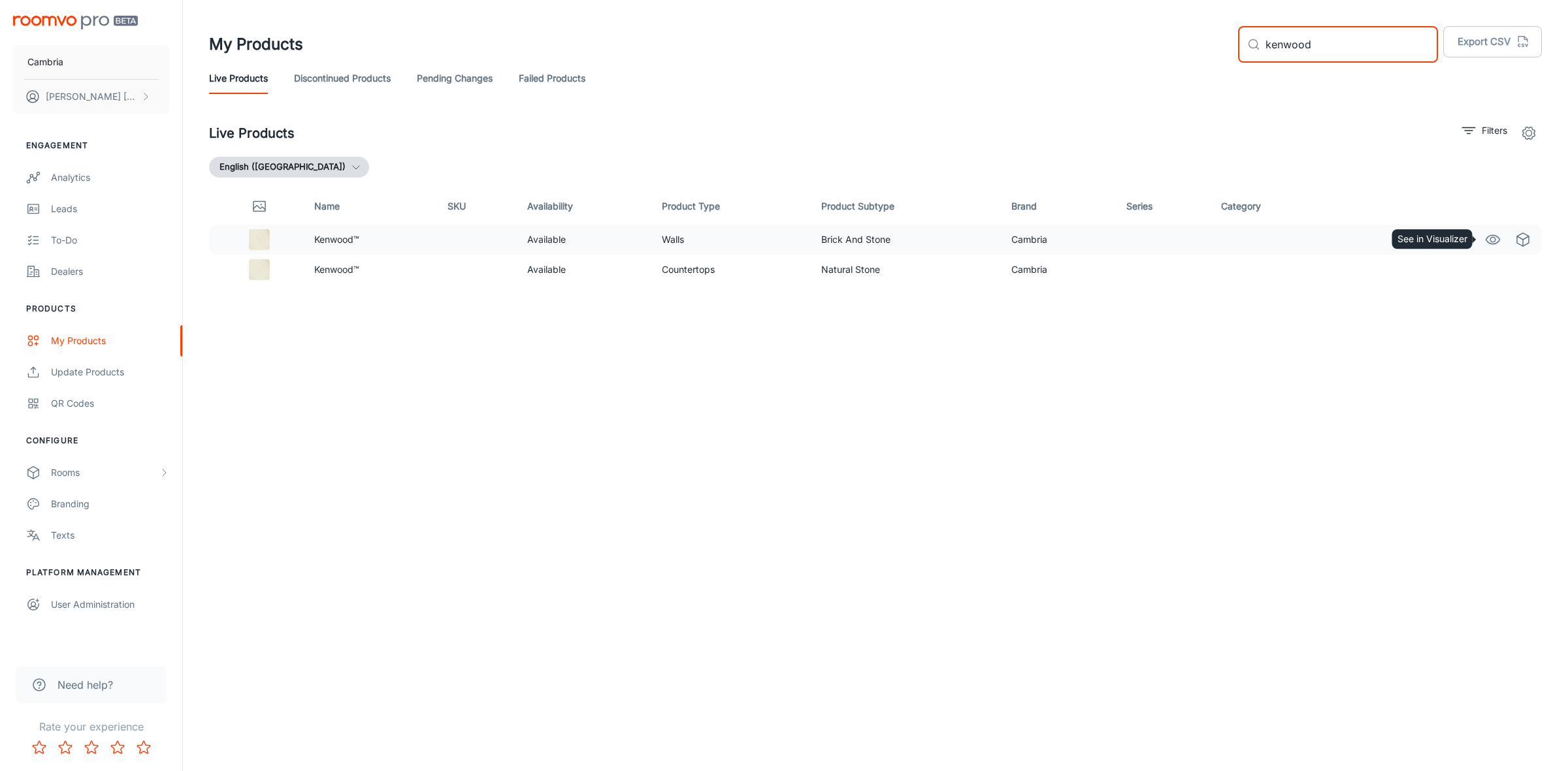
type input "kenwood"
click at [1487, 239] on icon "See in Visualizer" at bounding box center [1493, 239] width 16 height 16
click at [70, 174] on div "Analytics" at bounding box center [110, 177] width 118 height 14
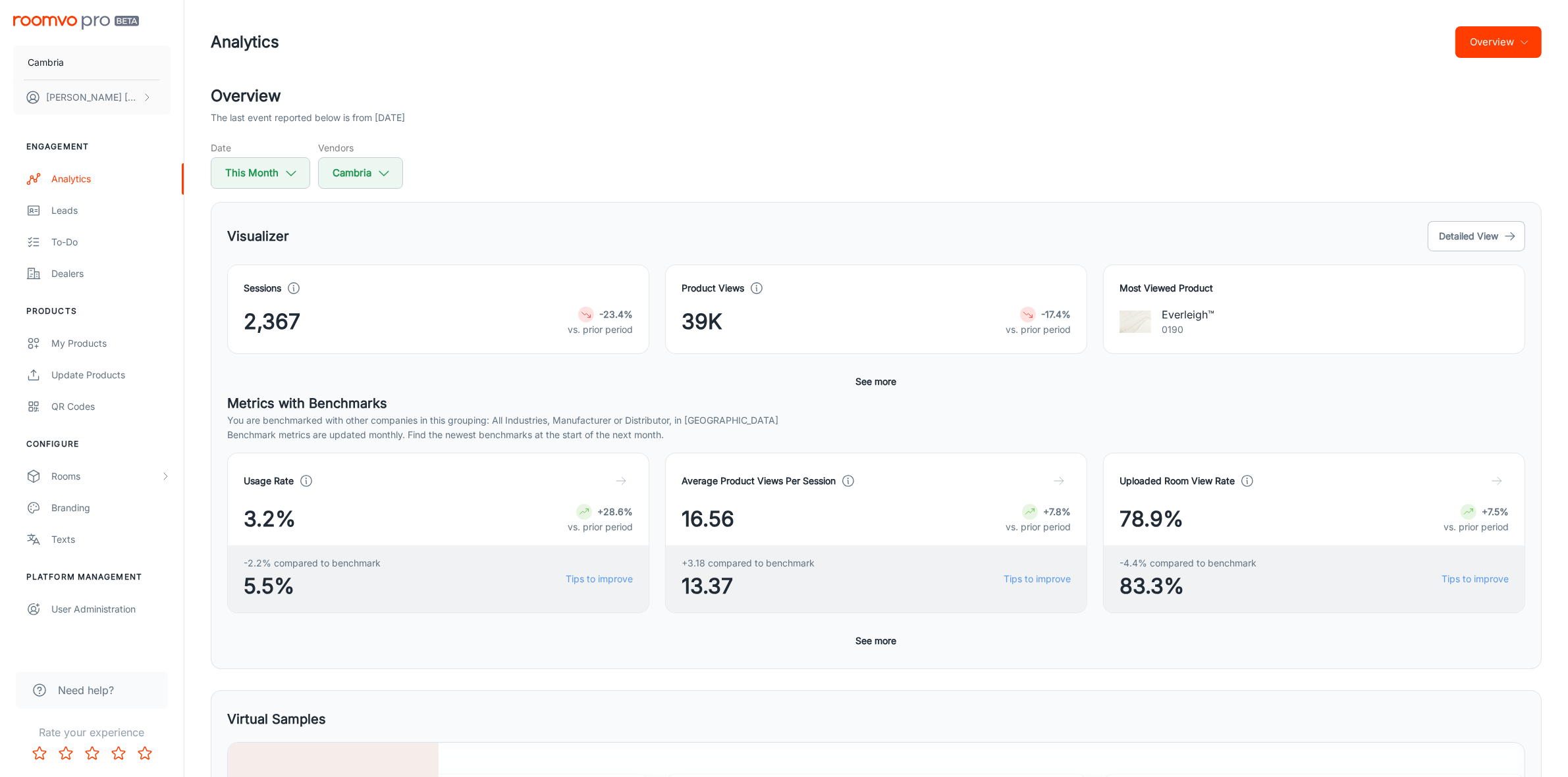
click at [1523, 41] on icon "button" at bounding box center [1524, 42] width 10 height 10
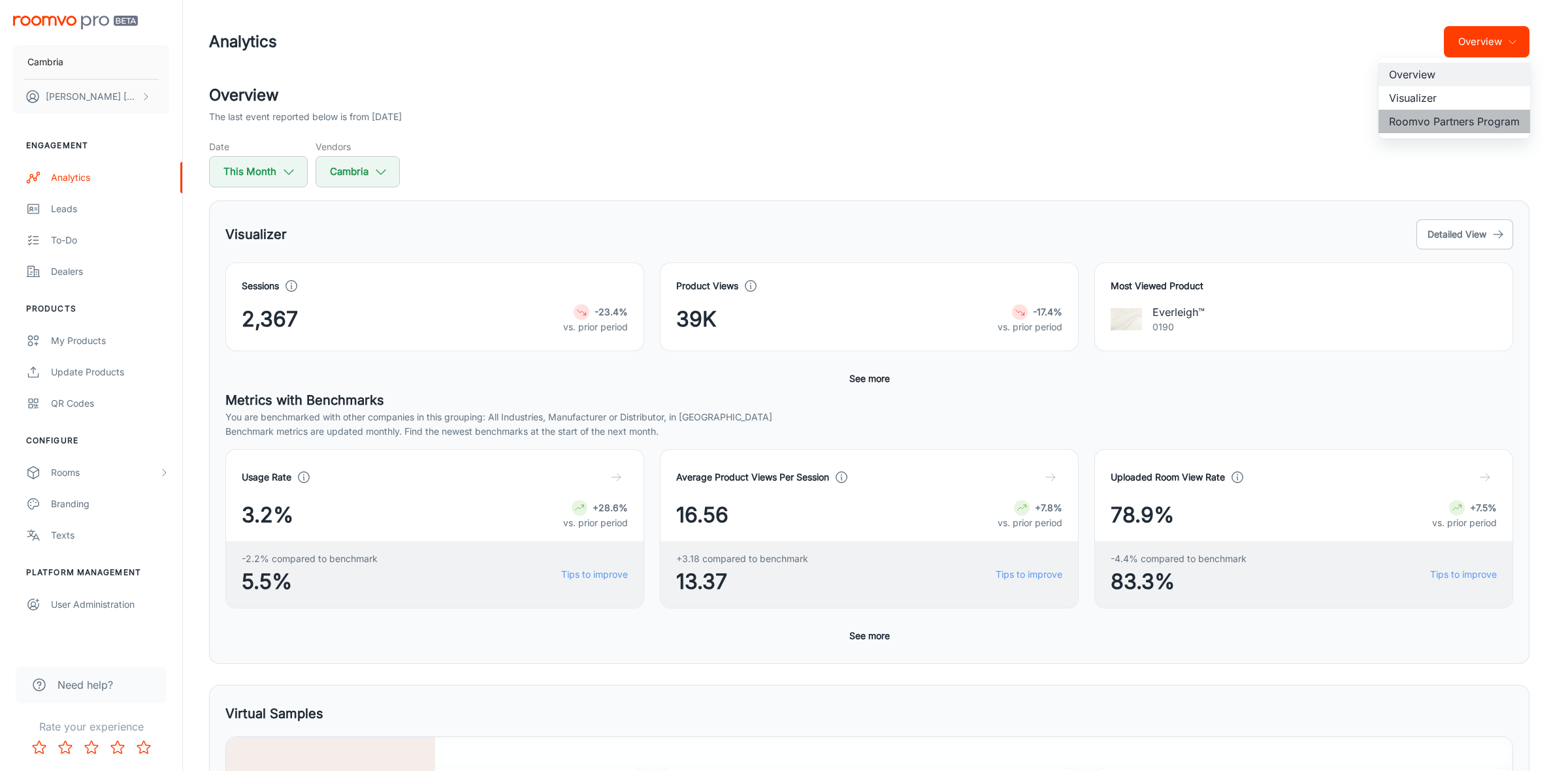
click at [1440, 125] on li "Roomvo Partners Program" at bounding box center [1454, 121] width 152 height 24
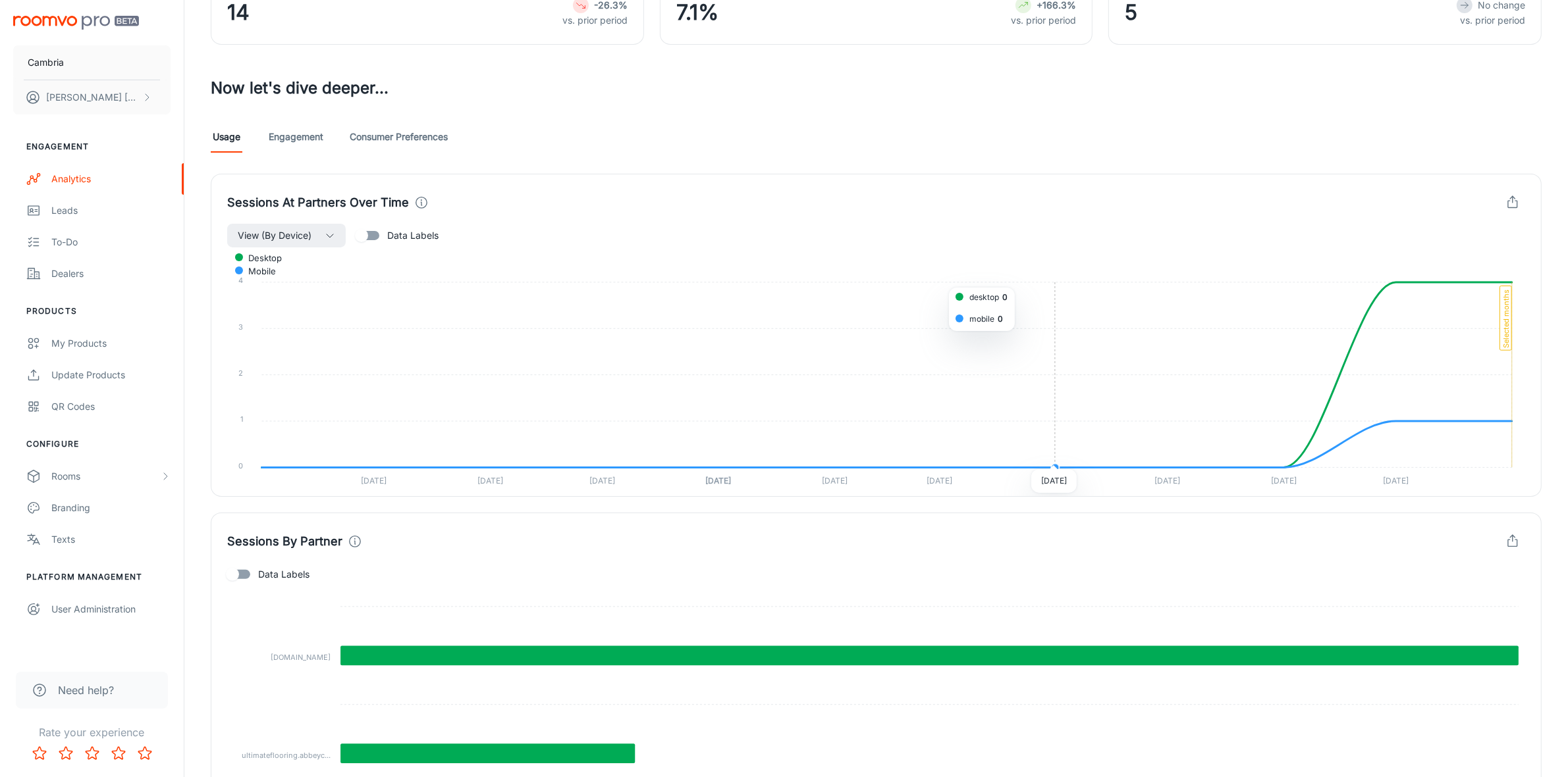
scroll to position [358, 0]
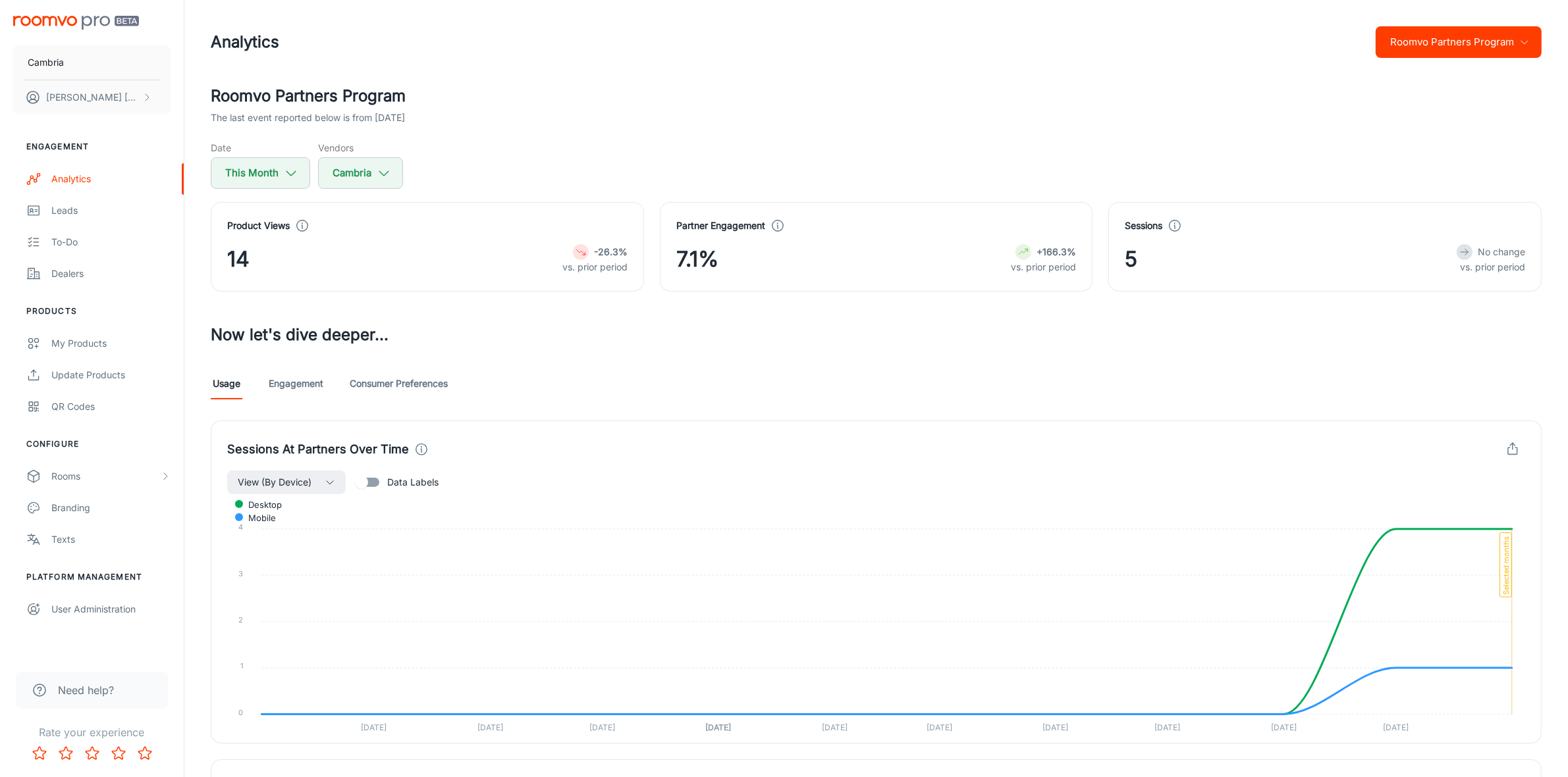
click at [1521, 46] on icon "button" at bounding box center [1524, 42] width 10 height 10
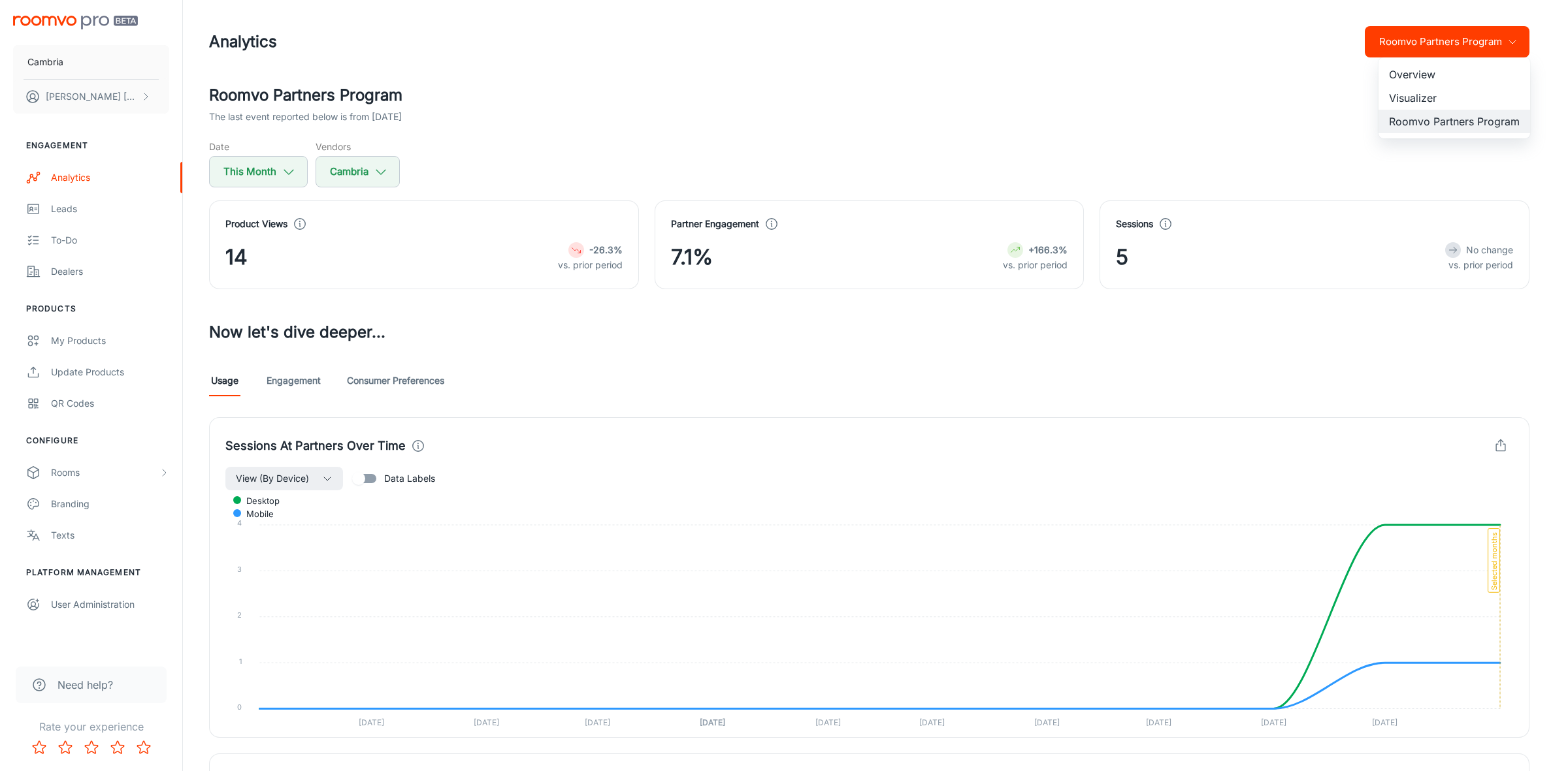
click at [1510, 45] on div at bounding box center [784, 385] width 1568 height 771
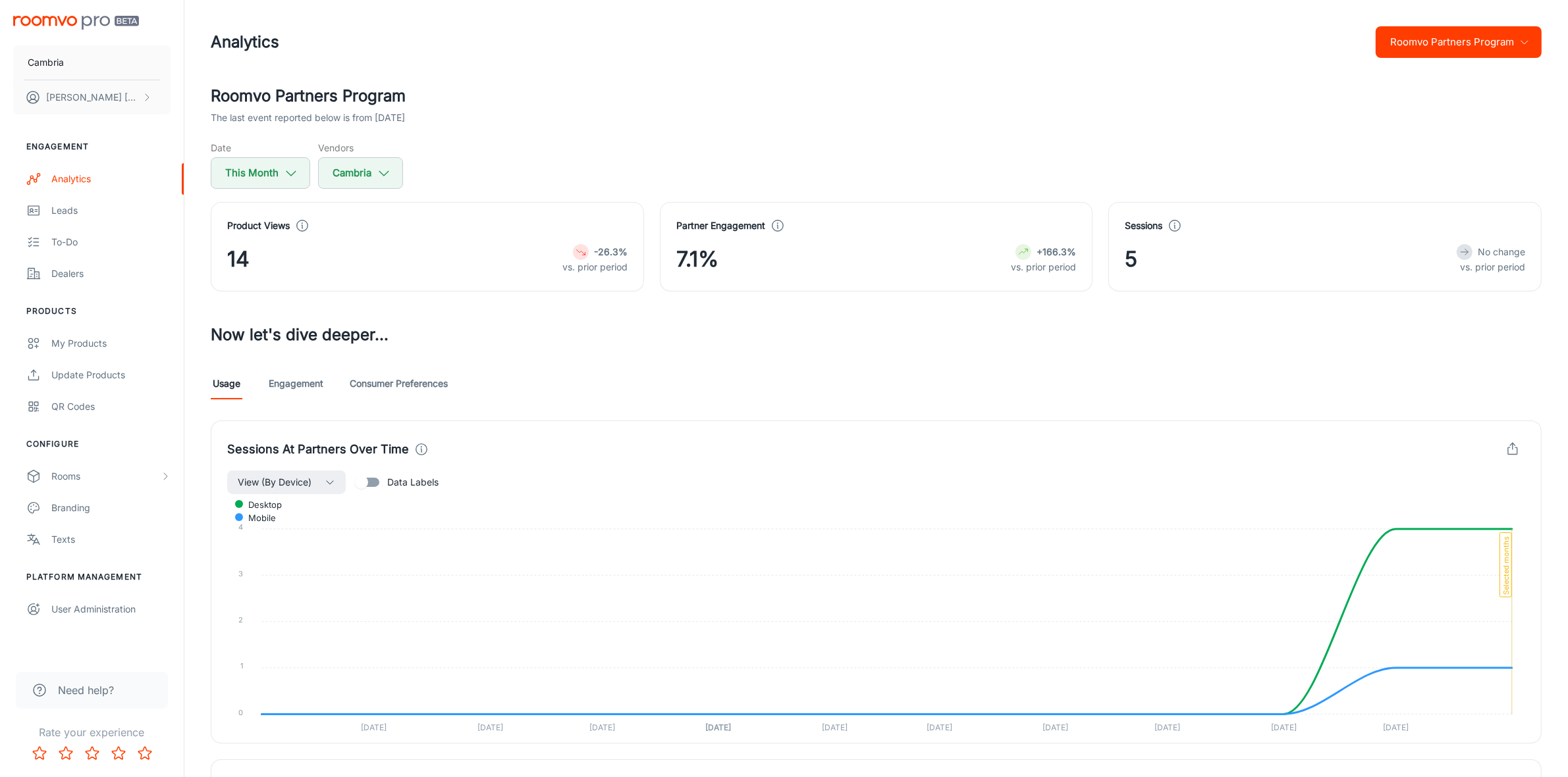
click at [1483, 39] on button "Roomvo Partners Program" at bounding box center [1458, 41] width 166 height 31
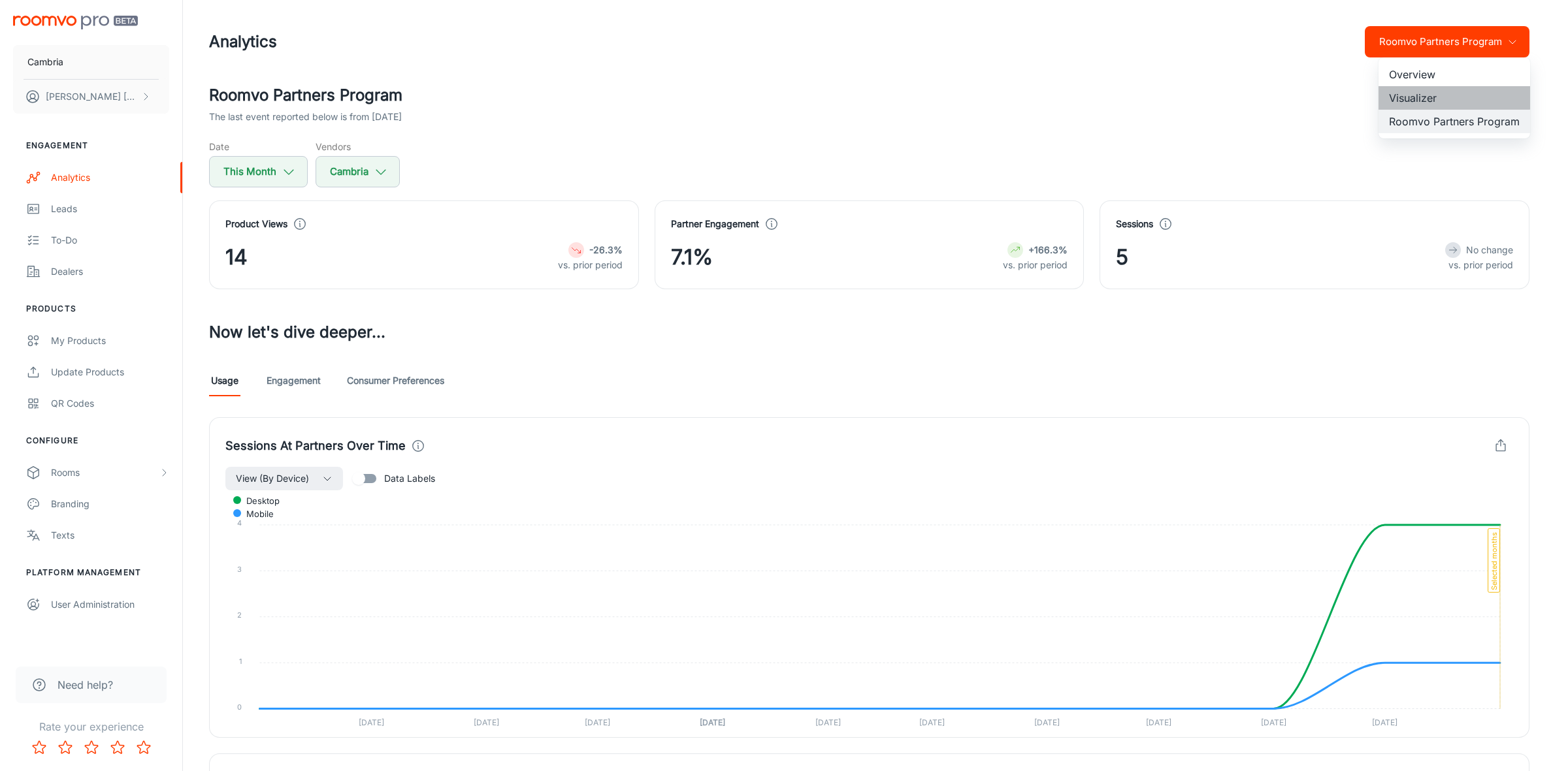
click at [1409, 96] on li "Visualizer" at bounding box center [1454, 98] width 152 height 24
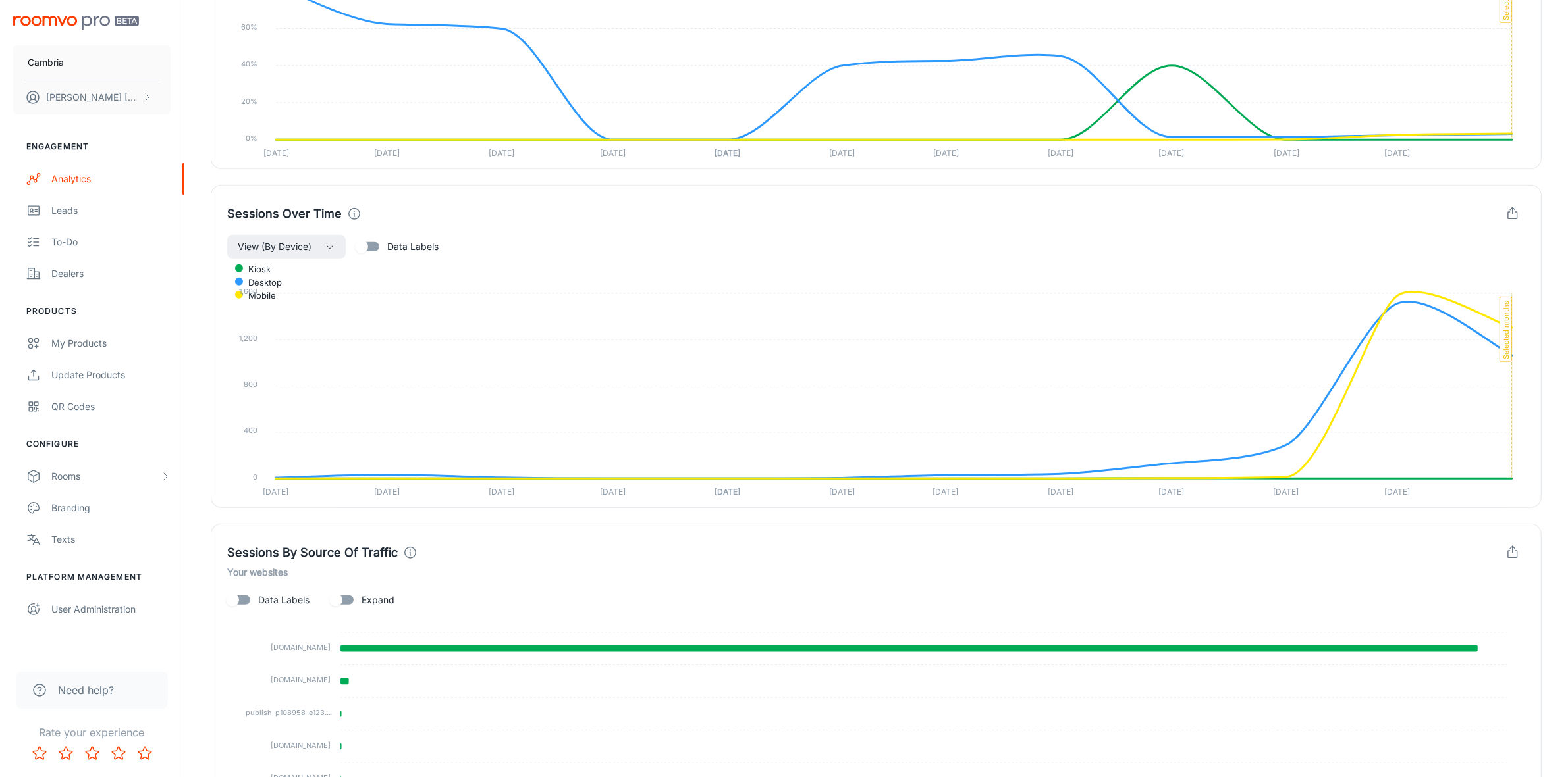
scroll to position [1135, 0]
